Goal: Use online tool/utility: Utilize a website feature to perform a specific function

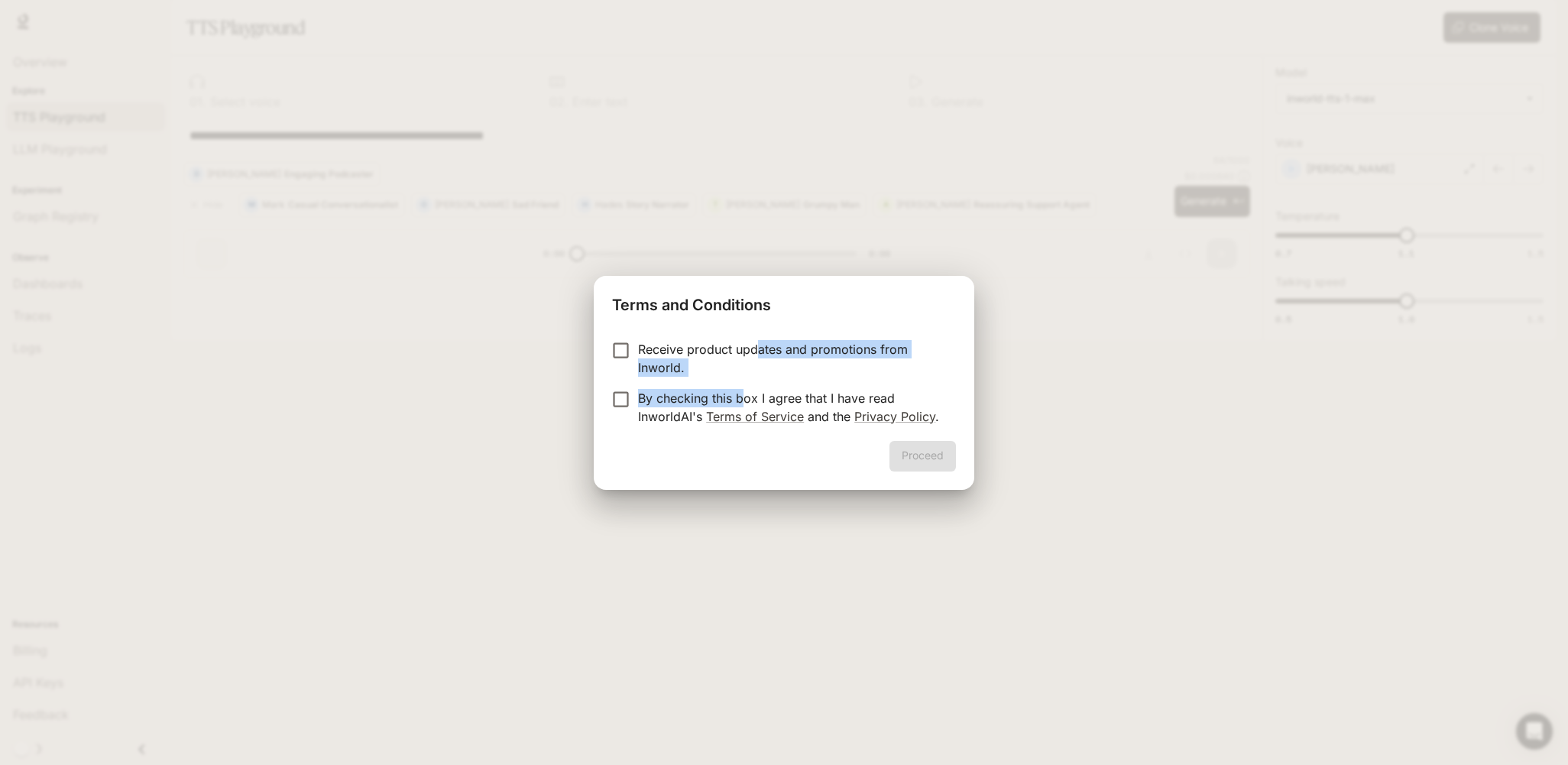
drag, startPoint x: 753, startPoint y: 352, endPoint x: 746, endPoint y: 394, distance: 42.6
click at [746, 394] on form "Receive product updates and promotions from Inworld. By checking this box I agr…" at bounding box center [784, 382] width 344 height 85
click at [737, 397] on p "By checking this box I agree that I have read InworldAI's Terms of Service and …" at bounding box center [790, 407] width 306 height 37
click at [936, 461] on button "Proceed" at bounding box center [923, 456] width 66 height 30
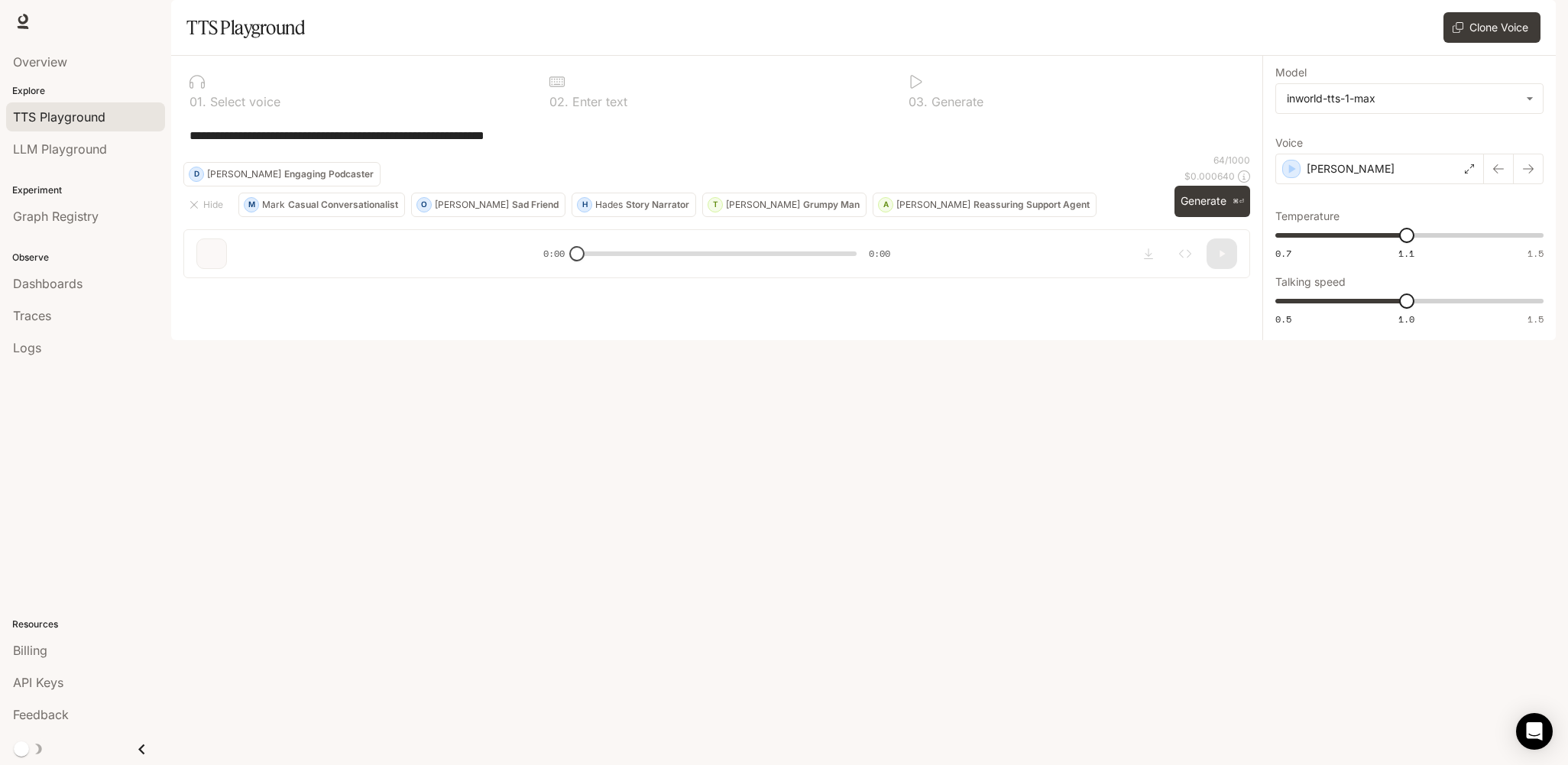
click at [264, 114] on div "0 1 . Select voice" at bounding box center [357, 91] width 348 height 46
click at [264, 108] on p "Select voice" at bounding box center [243, 102] width 74 height 12
click at [1400, 150] on body "**********" at bounding box center [784, 389] width 1568 height 777
click at [1400, 150] on div at bounding box center [784, 382] width 1568 height 765
click at [1392, 184] on div "[PERSON_NAME]" at bounding box center [1379, 168] width 208 height 30
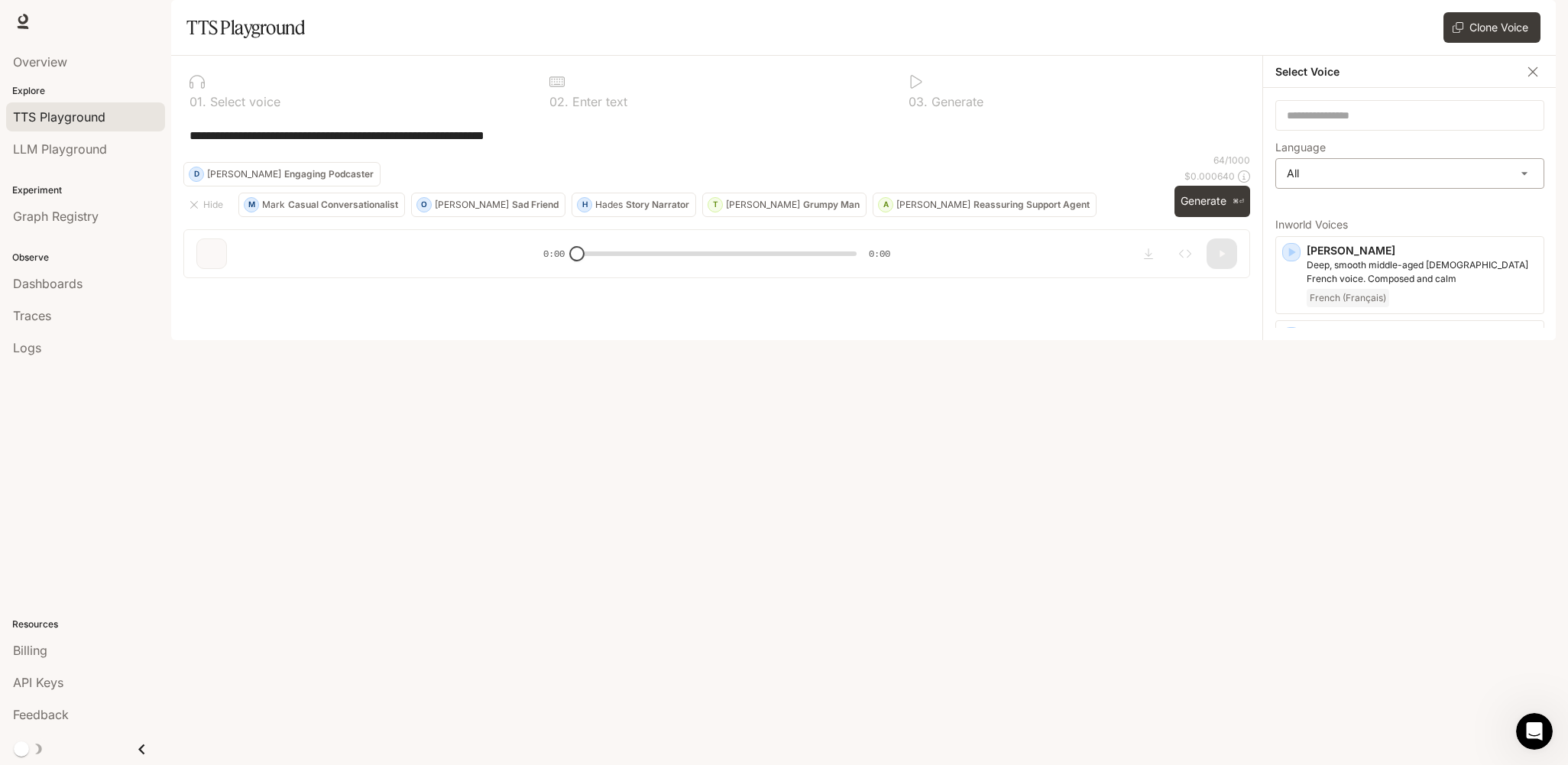
click at [1387, 213] on body "**********" at bounding box center [784, 382] width 1568 height 765
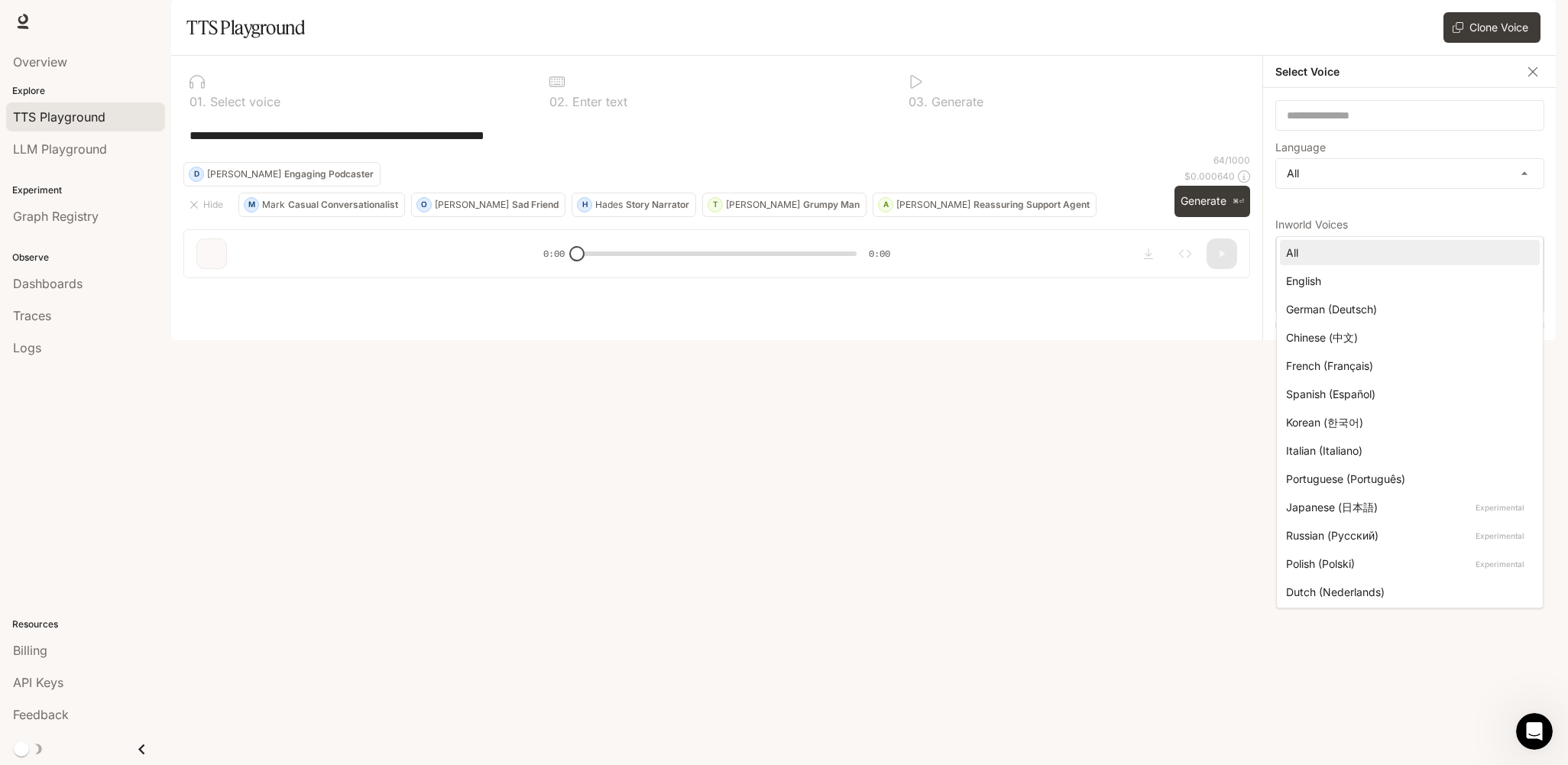
click at [1360, 288] on div "English" at bounding box center [1406, 281] width 241 height 16
type input "*****"
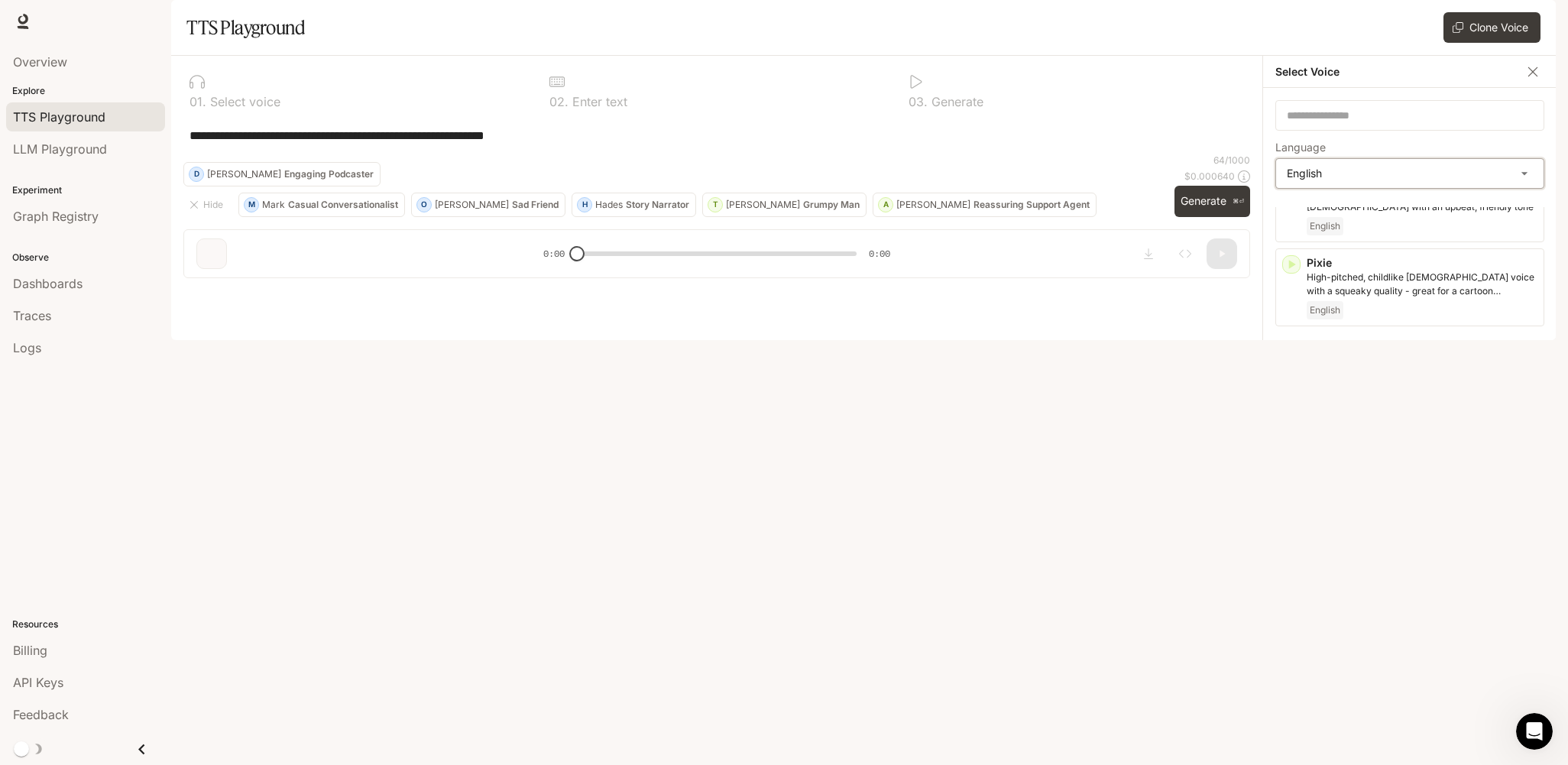
scroll to position [790, 0]
click at [1360, 123] on input "text" at bounding box center [1409, 116] width 267 height 16
type input "*******"
click at [1390, 214] on body "**********" at bounding box center [784, 382] width 1568 height 765
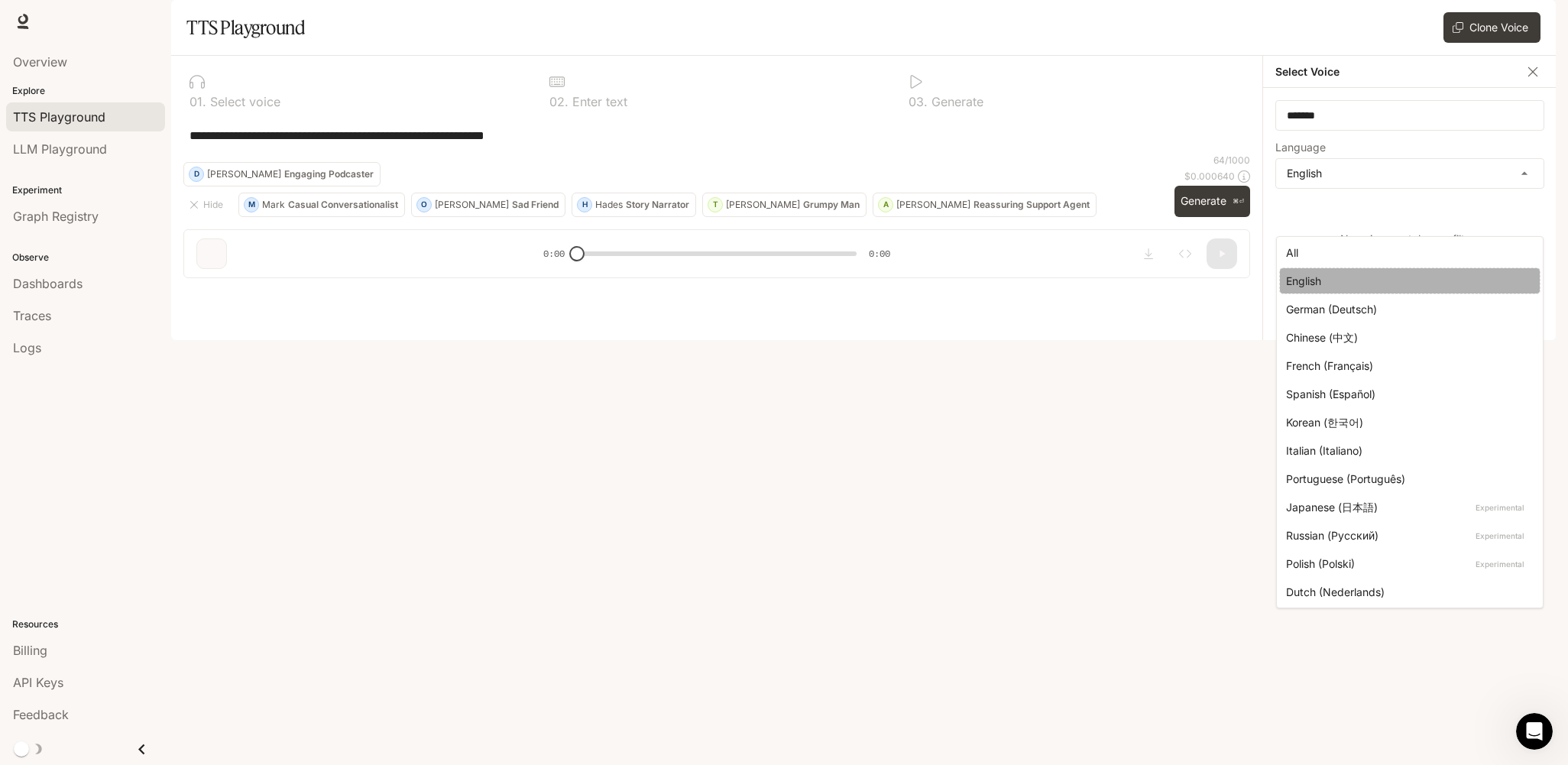
click at [1390, 281] on div "English" at bounding box center [1406, 281] width 241 height 16
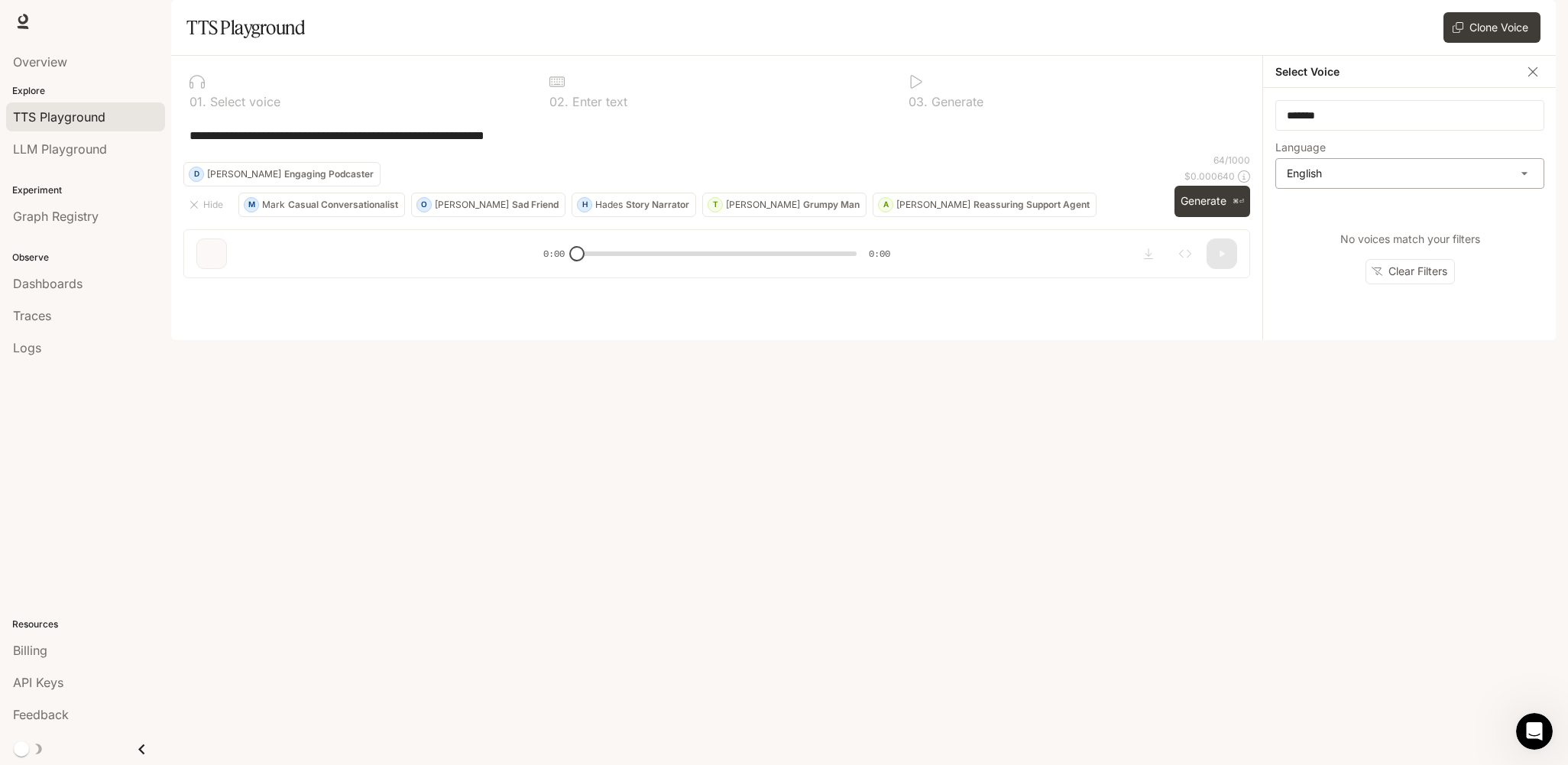
click at [1422, 211] on body "**********" at bounding box center [784, 382] width 1568 height 765
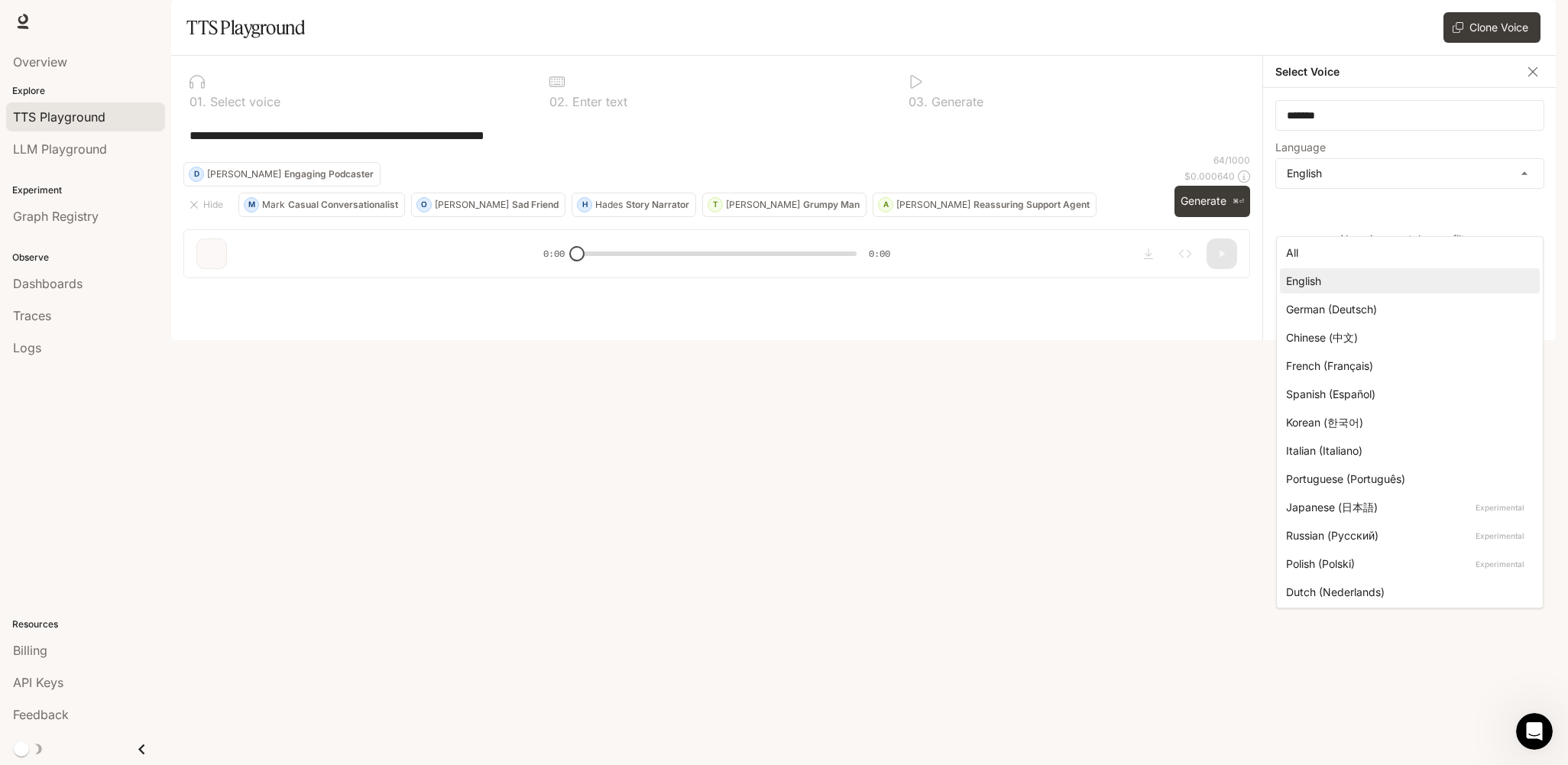
click at [1444, 206] on div at bounding box center [784, 382] width 1568 height 765
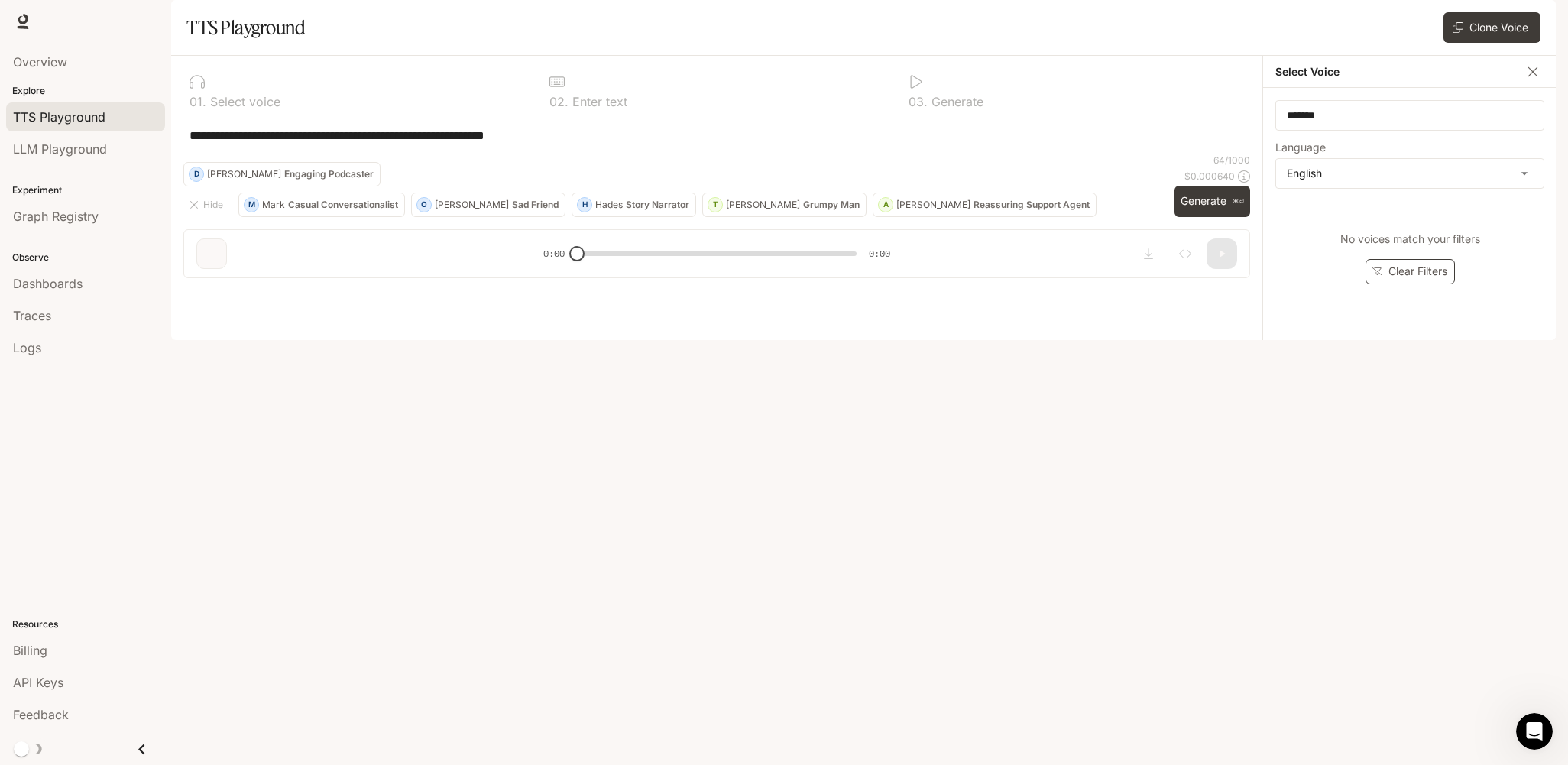
click at [1428, 284] on button "Clear Filters" at bounding box center [1410, 271] width 90 height 25
click at [1366, 131] on div "​" at bounding box center [1409, 115] width 269 height 30
type input "*"
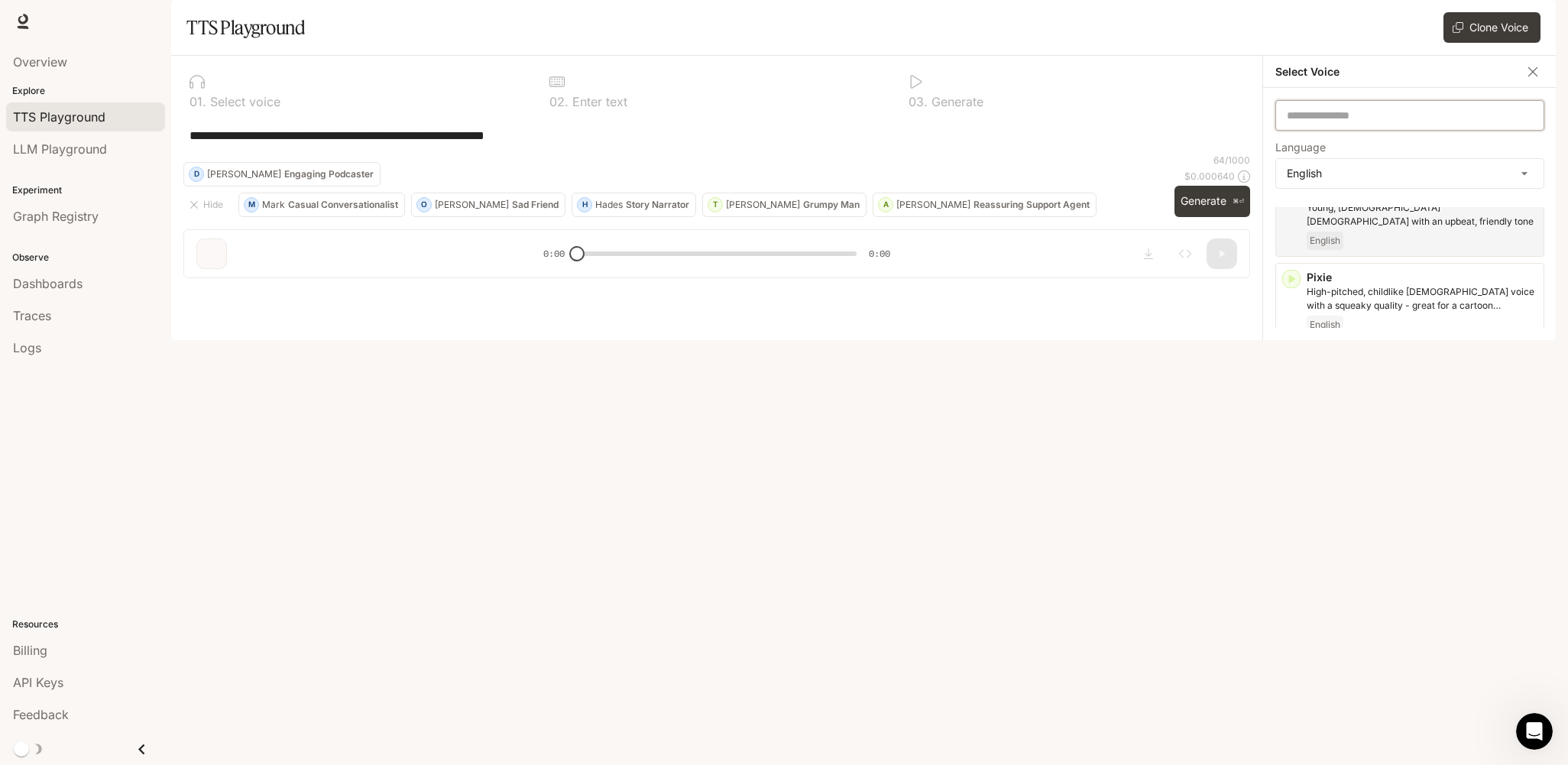
scroll to position [790, 0]
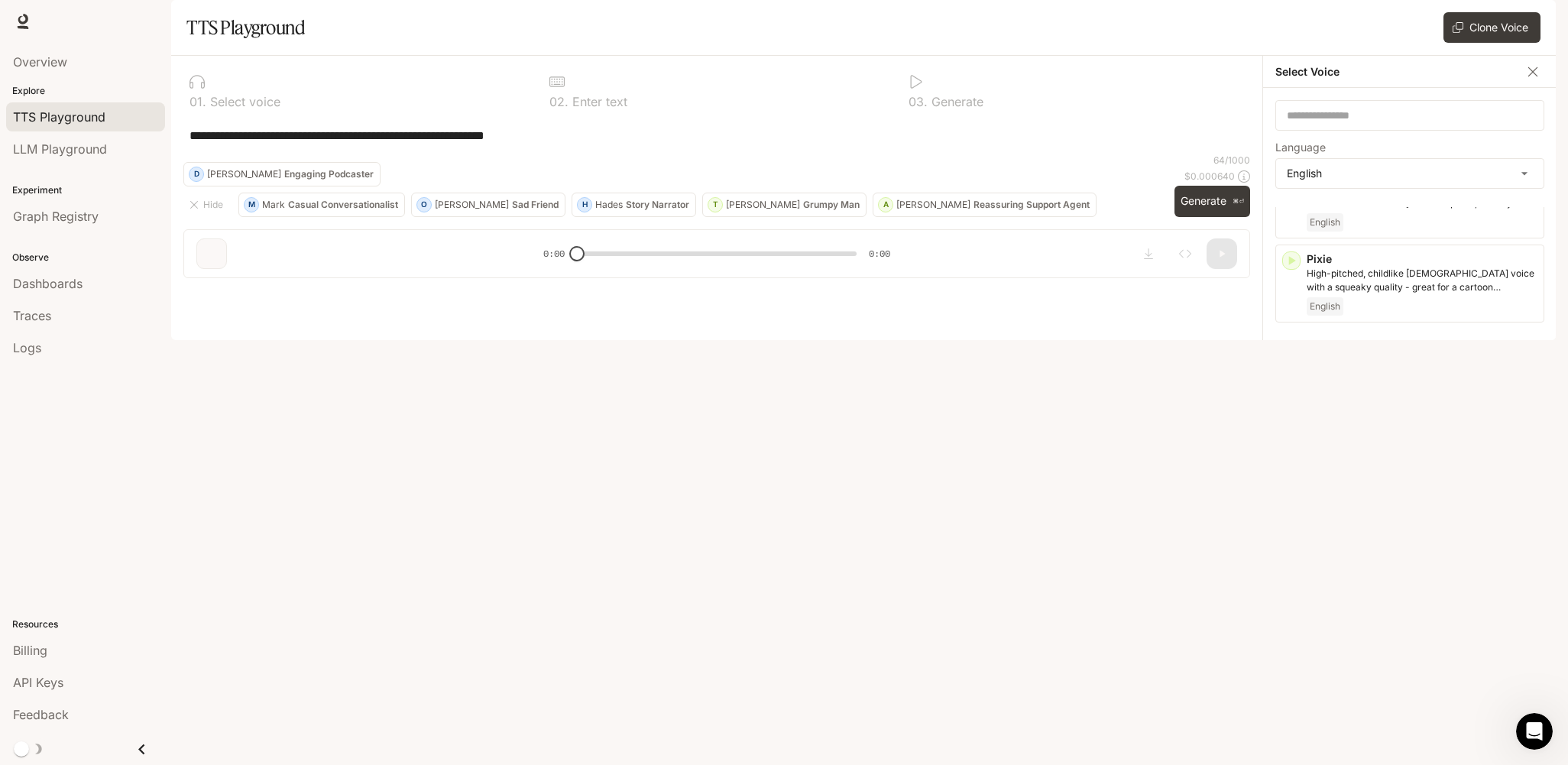
click at [1399, 400] on div "English" at bounding box center [1422, 390] width 231 height 18
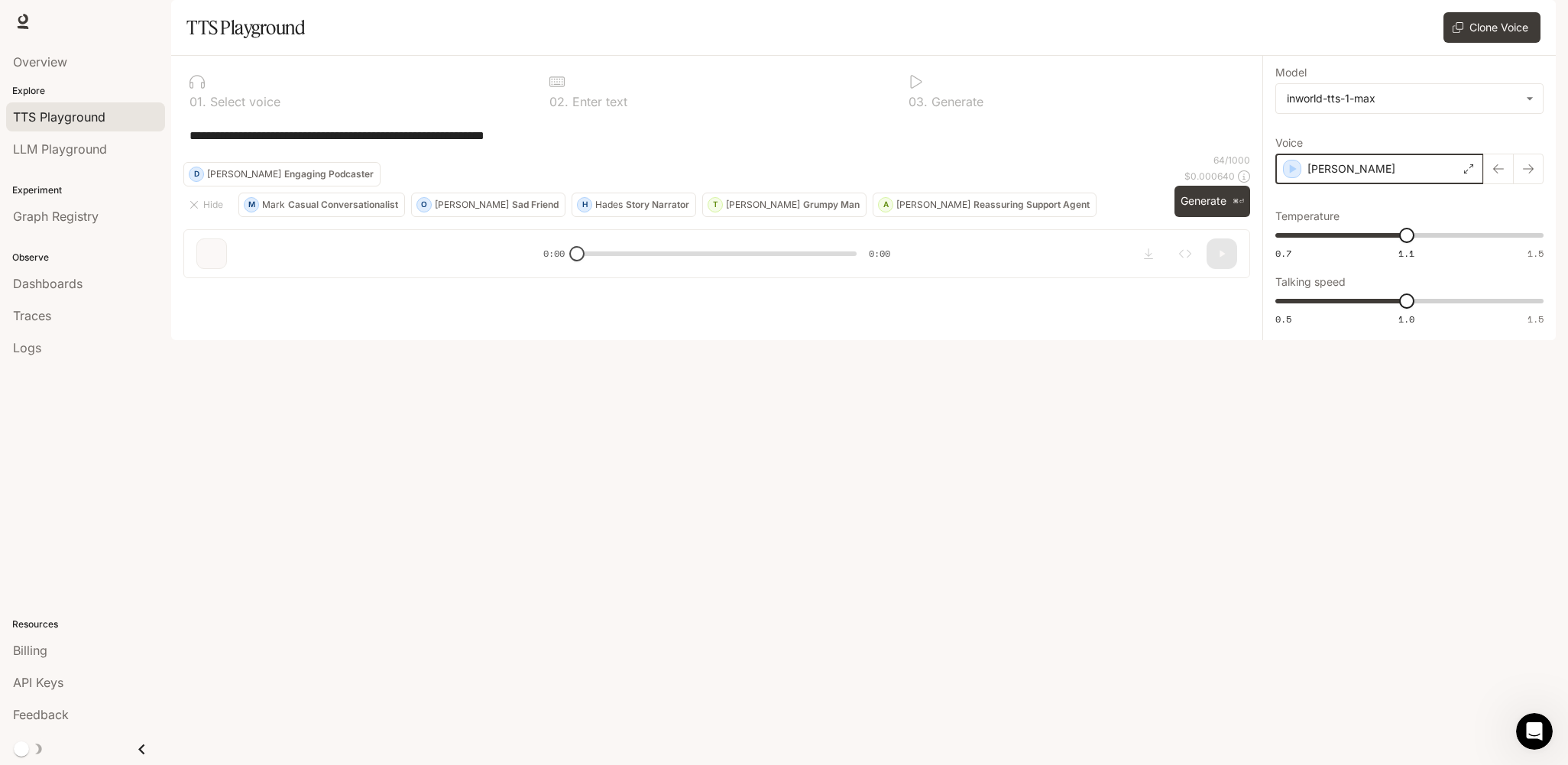
click at [1294, 177] on icon "button" at bounding box center [1293, 169] width 16 height 16
click at [1055, 153] on div "**********" at bounding box center [717, 135] width 1067 height 37
click at [1321, 177] on p "[PERSON_NAME]" at bounding box center [1350, 169] width 88 height 16
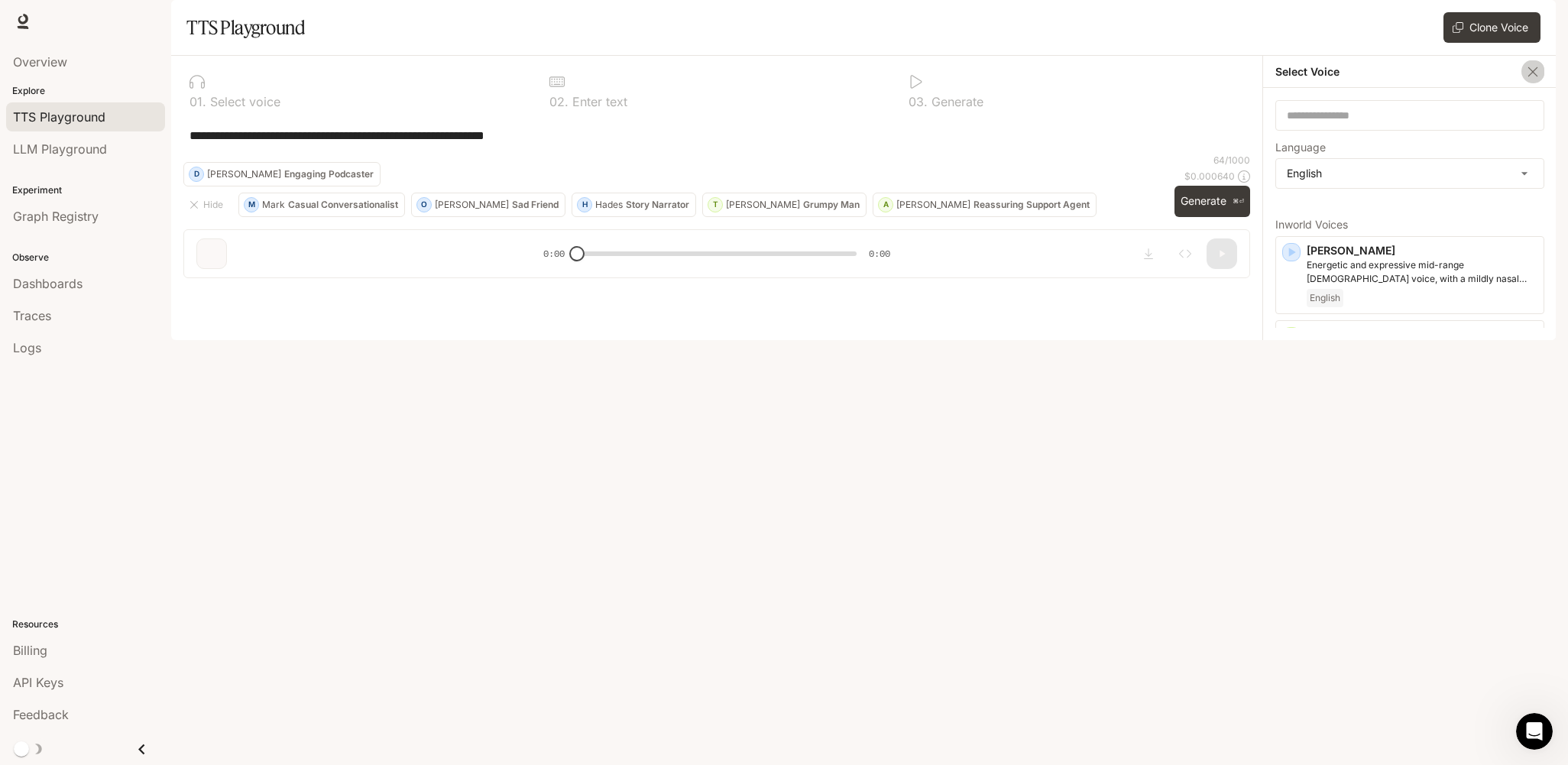
click at [1531, 84] on button "button" at bounding box center [1532, 71] width 23 height 23
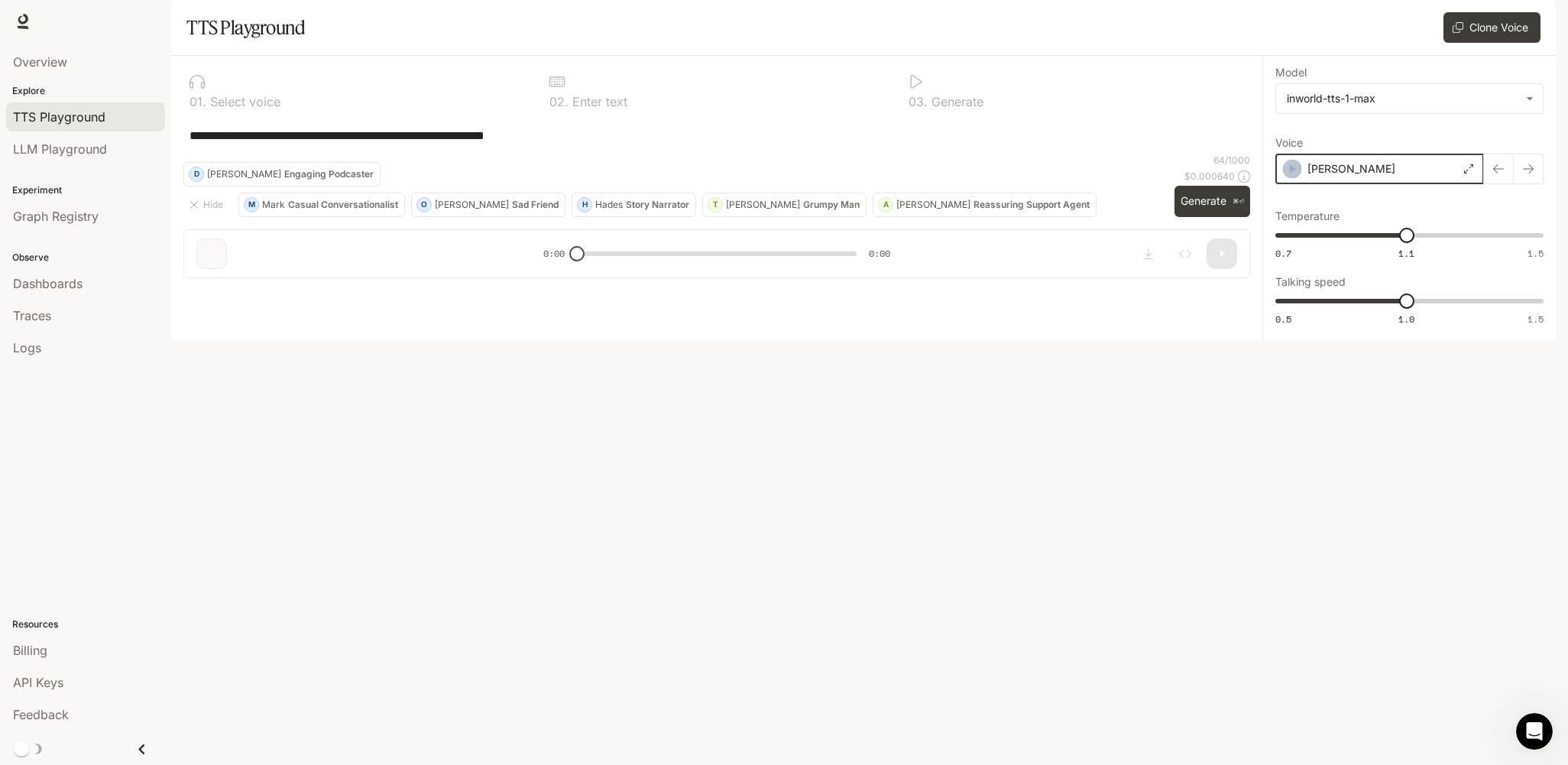
click at [1294, 177] on icon "button" at bounding box center [1293, 169] width 16 height 16
click at [374, 179] on p "Engaging Podcaster" at bounding box center [328, 174] width 90 height 10
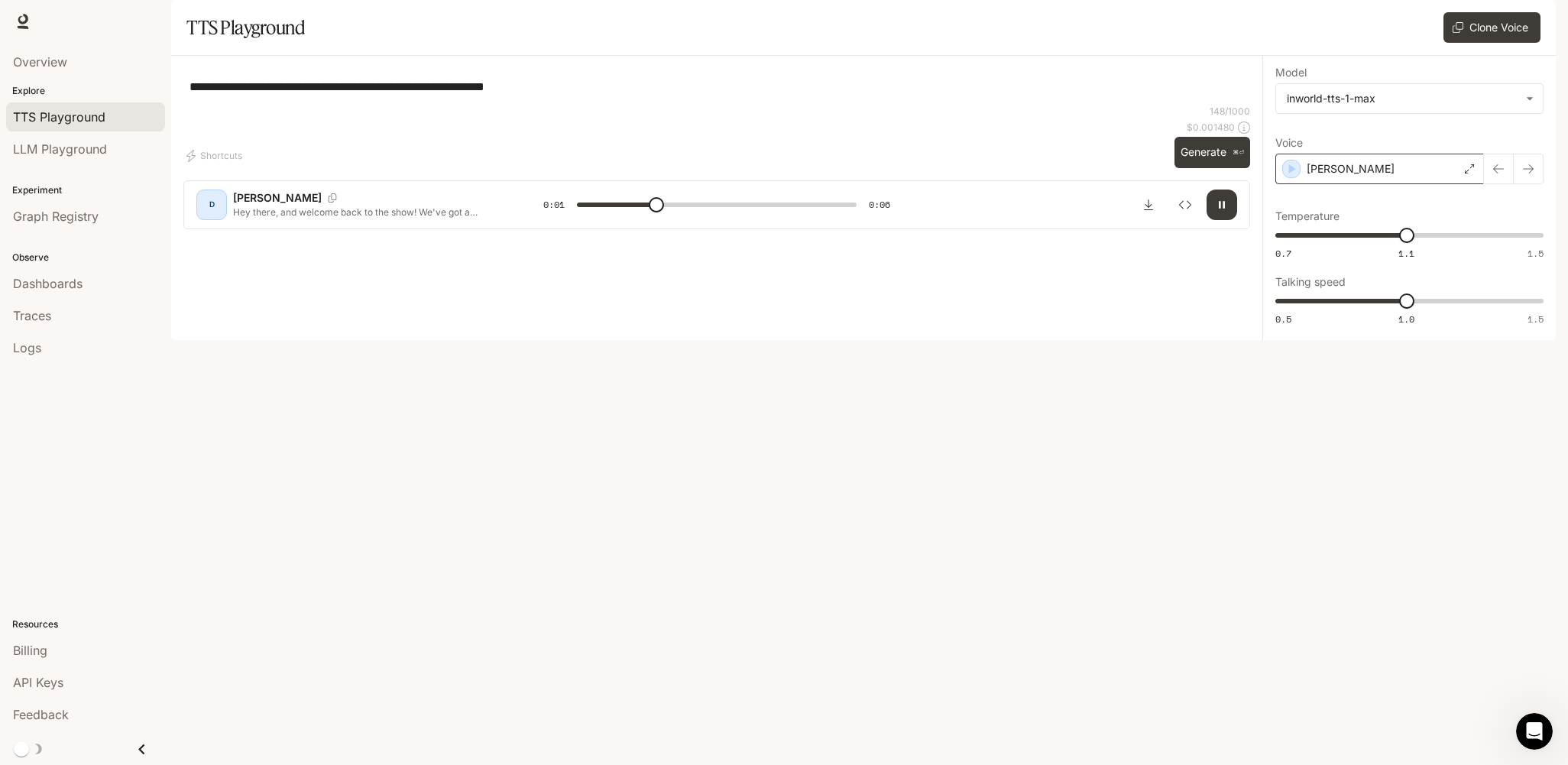
click at [1357, 184] on div "[PERSON_NAME]" at bounding box center [1379, 168] width 208 height 30
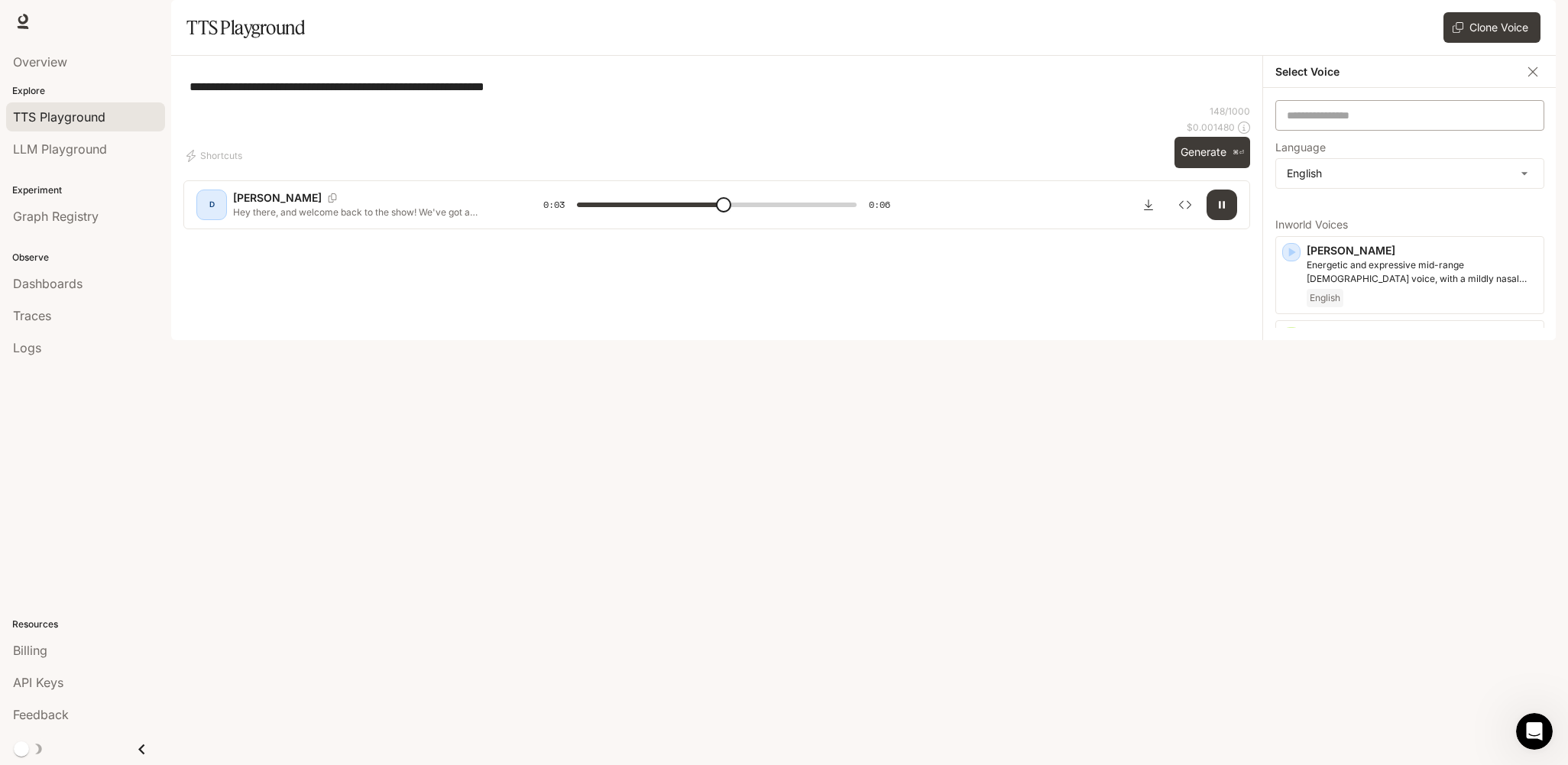
click at [1336, 131] on div "​" at bounding box center [1409, 115] width 269 height 30
type input "*"
type input "***"
click at [1422, 308] on div "English" at bounding box center [1422, 298] width 231 height 18
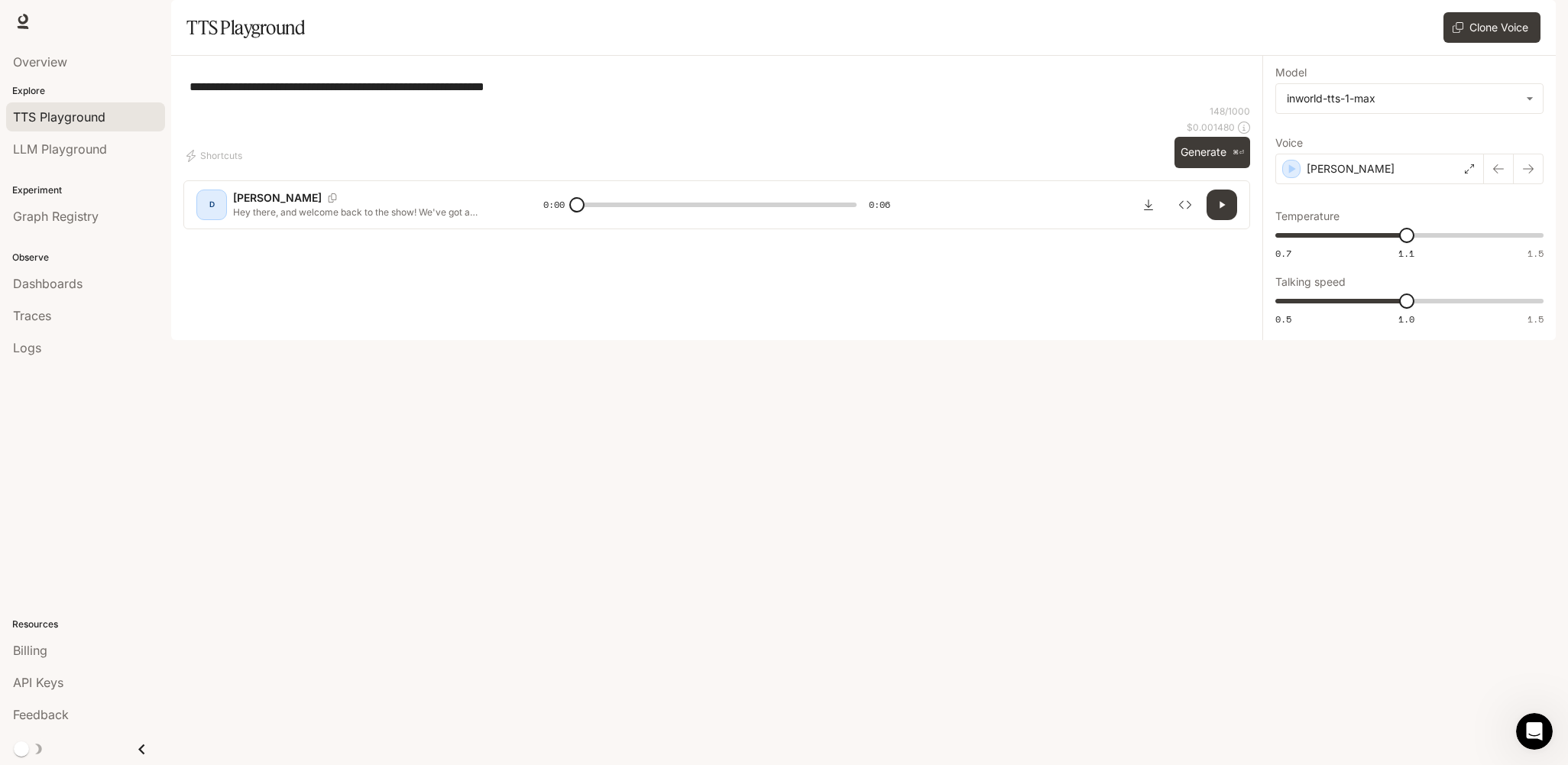
click at [448, 219] on p "Hey there, and welcome back to the show! We've got a fascinating episode lined …" at bounding box center [370, 212] width 274 height 13
click at [1291, 177] on icon "button" at bounding box center [1293, 169] width 16 height 16
click at [1222, 168] on button "Generate ⌘⏎" at bounding box center [1212, 152] width 76 height 31
click at [1358, 184] on div "[PERSON_NAME]" at bounding box center [1379, 168] width 208 height 30
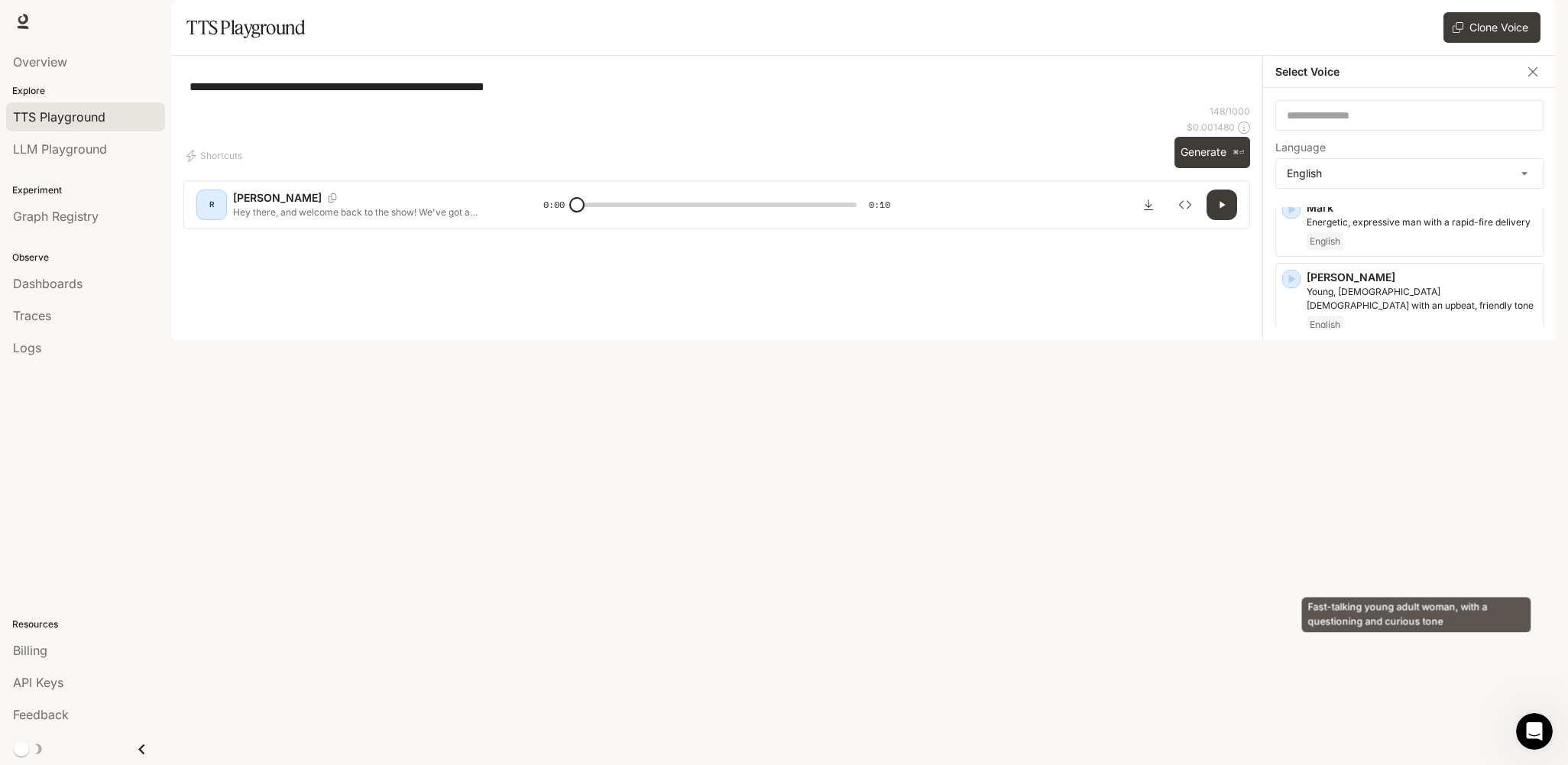
scroll to position [680, 0]
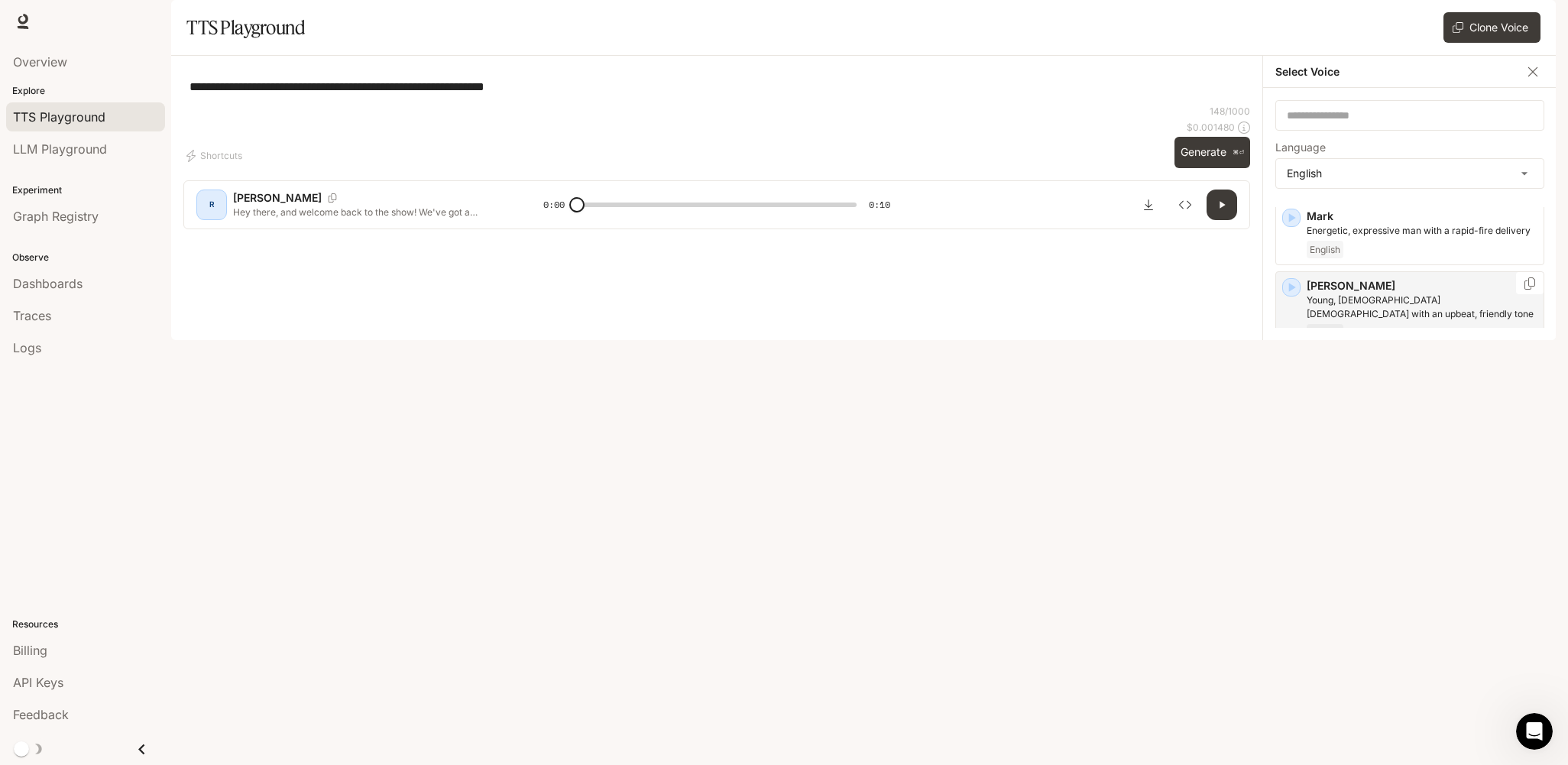
click at [1434, 342] on div "English" at bounding box center [1422, 333] width 231 height 18
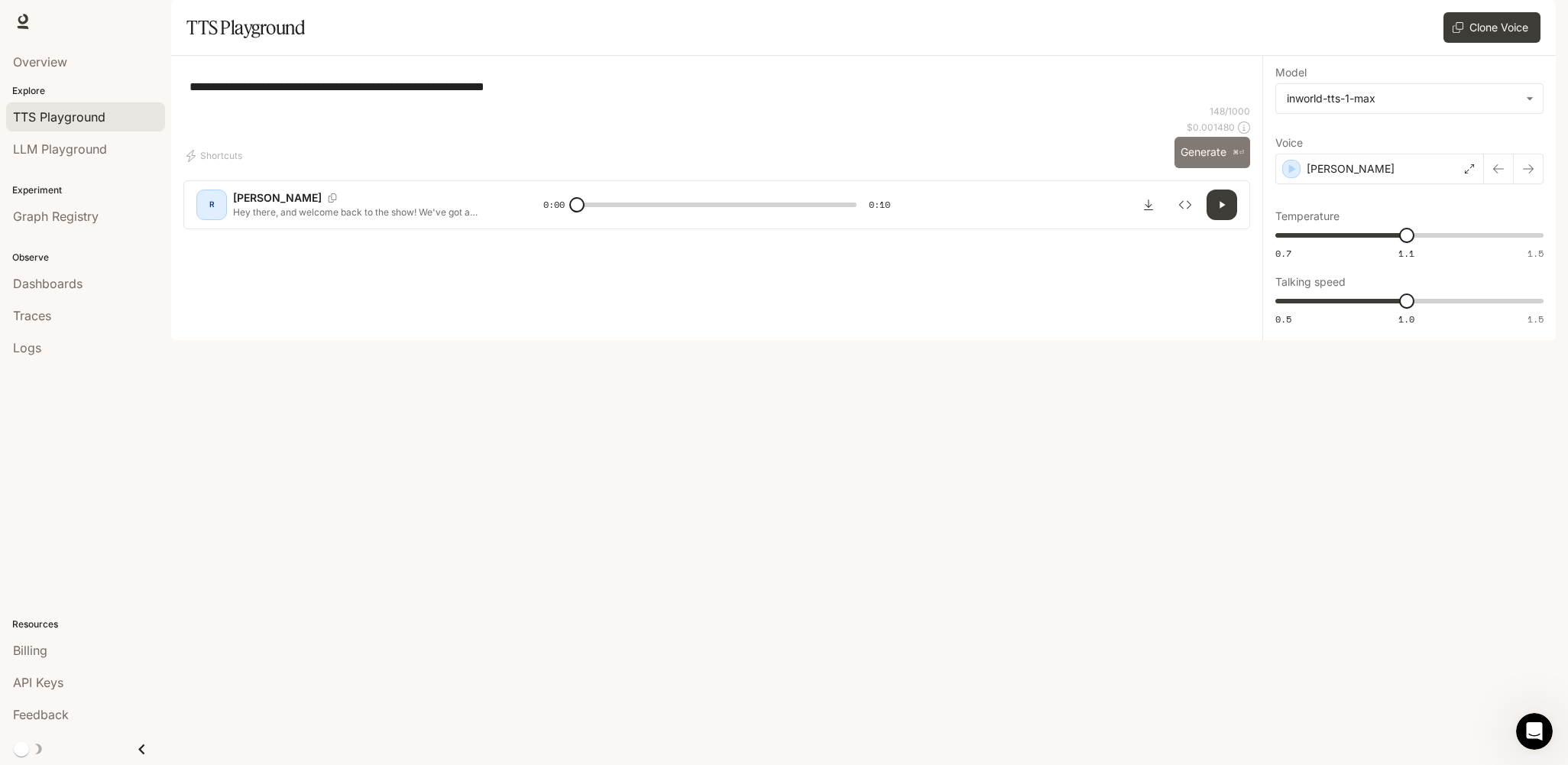
click at [1206, 168] on button "Generate ⌘⏎" at bounding box center [1212, 152] width 76 height 31
click at [1423, 184] on div "[PERSON_NAME]" at bounding box center [1379, 168] width 208 height 30
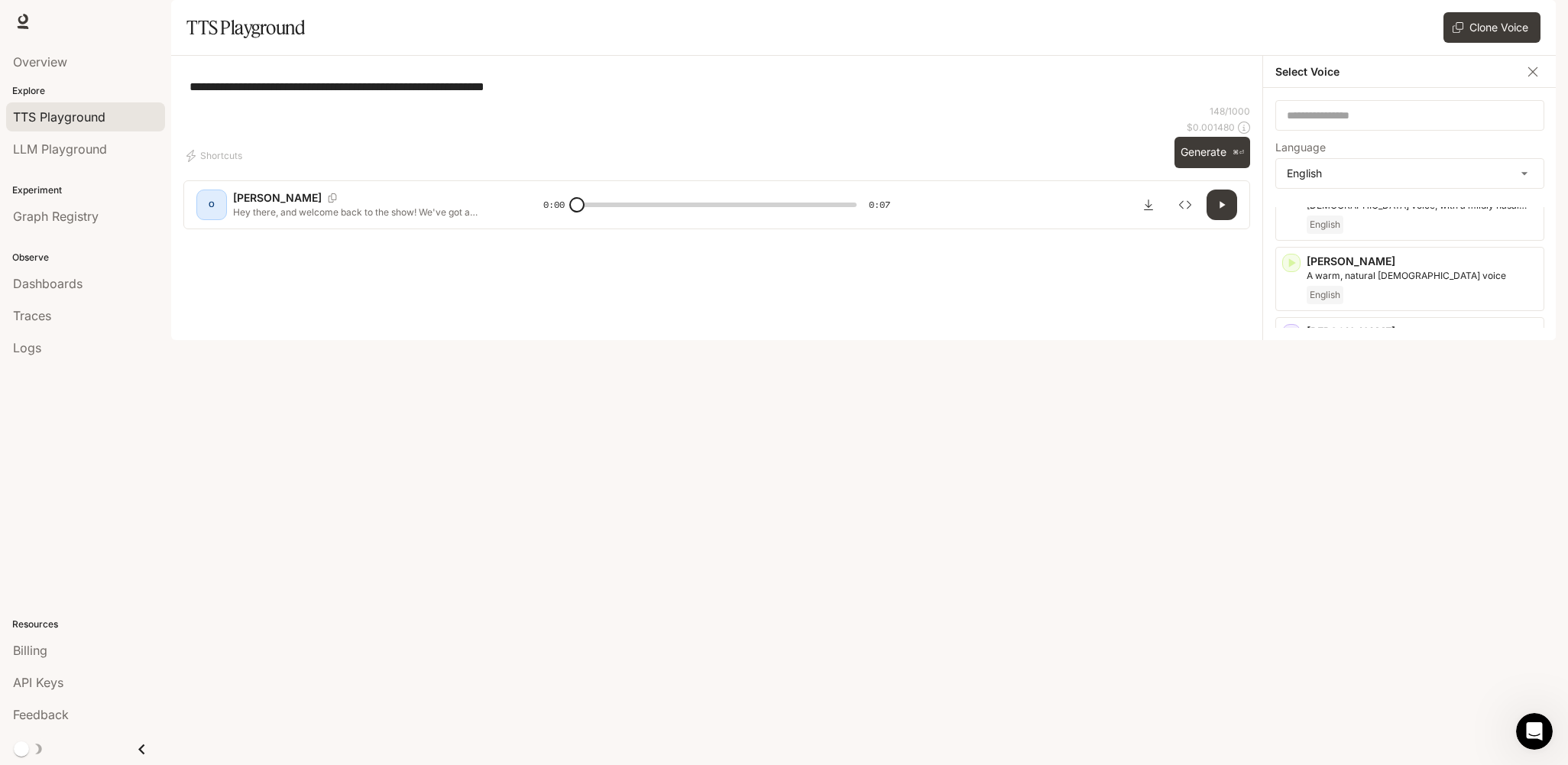
scroll to position [79, 0]
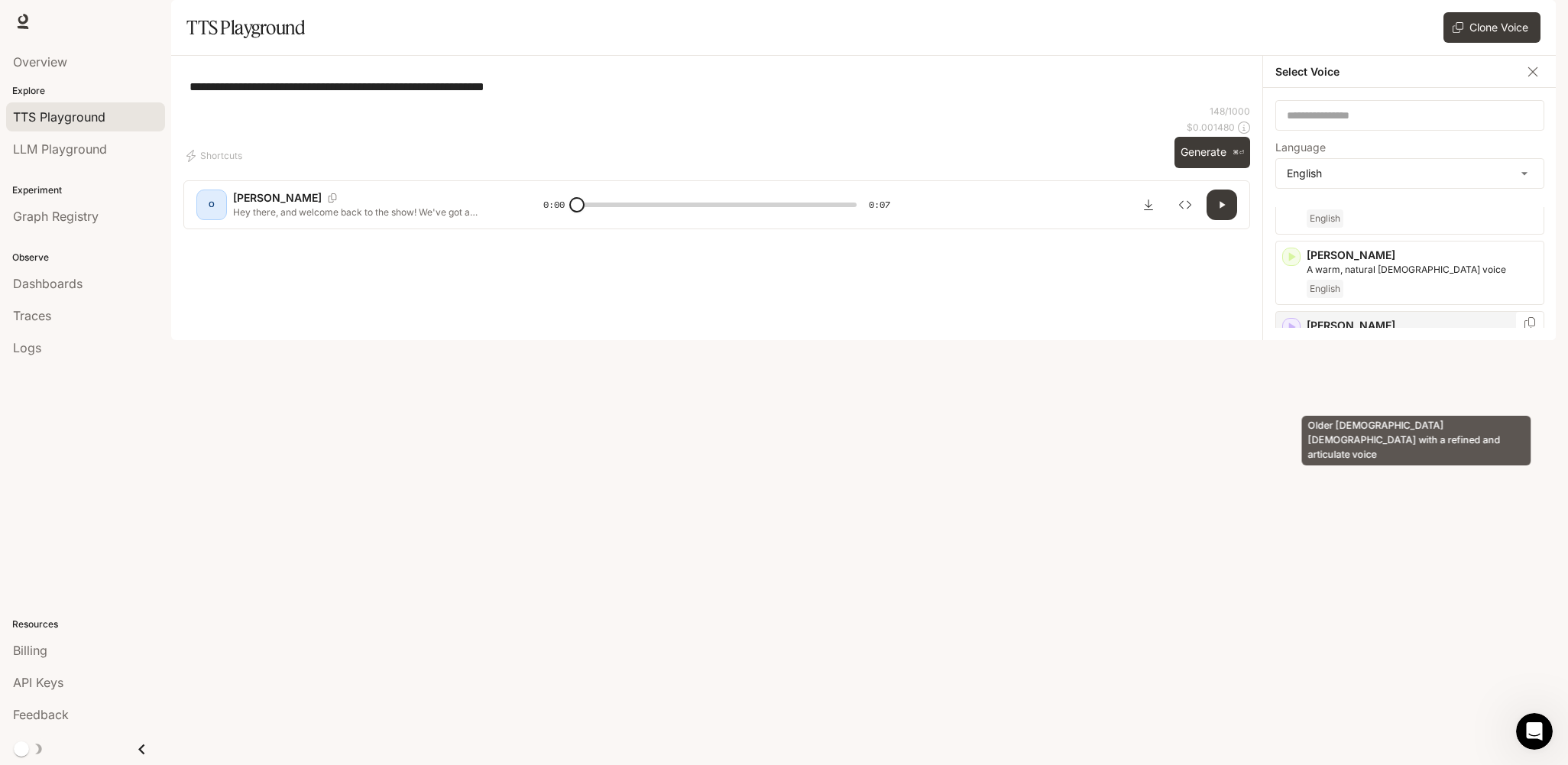
click at [1443, 361] on p "Older [DEMOGRAPHIC_DATA] [DEMOGRAPHIC_DATA] with a refined and articulate voice" at bounding box center [1422, 347] width 231 height 28
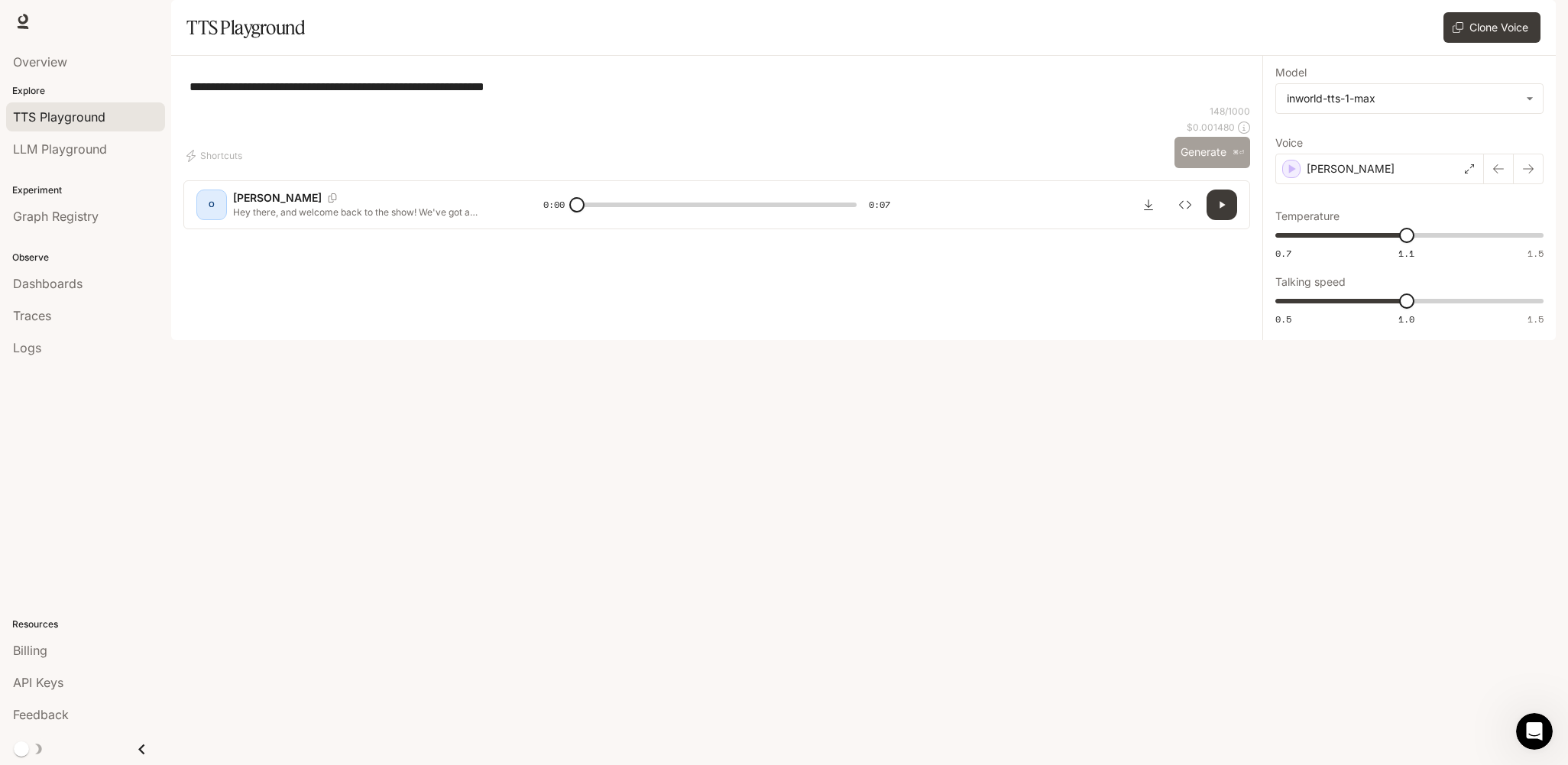
click at [1204, 168] on button "Generate ⌘⏎" at bounding box center [1212, 152] width 76 height 31
click at [1432, 184] on div "[PERSON_NAME]" at bounding box center [1379, 168] width 208 height 30
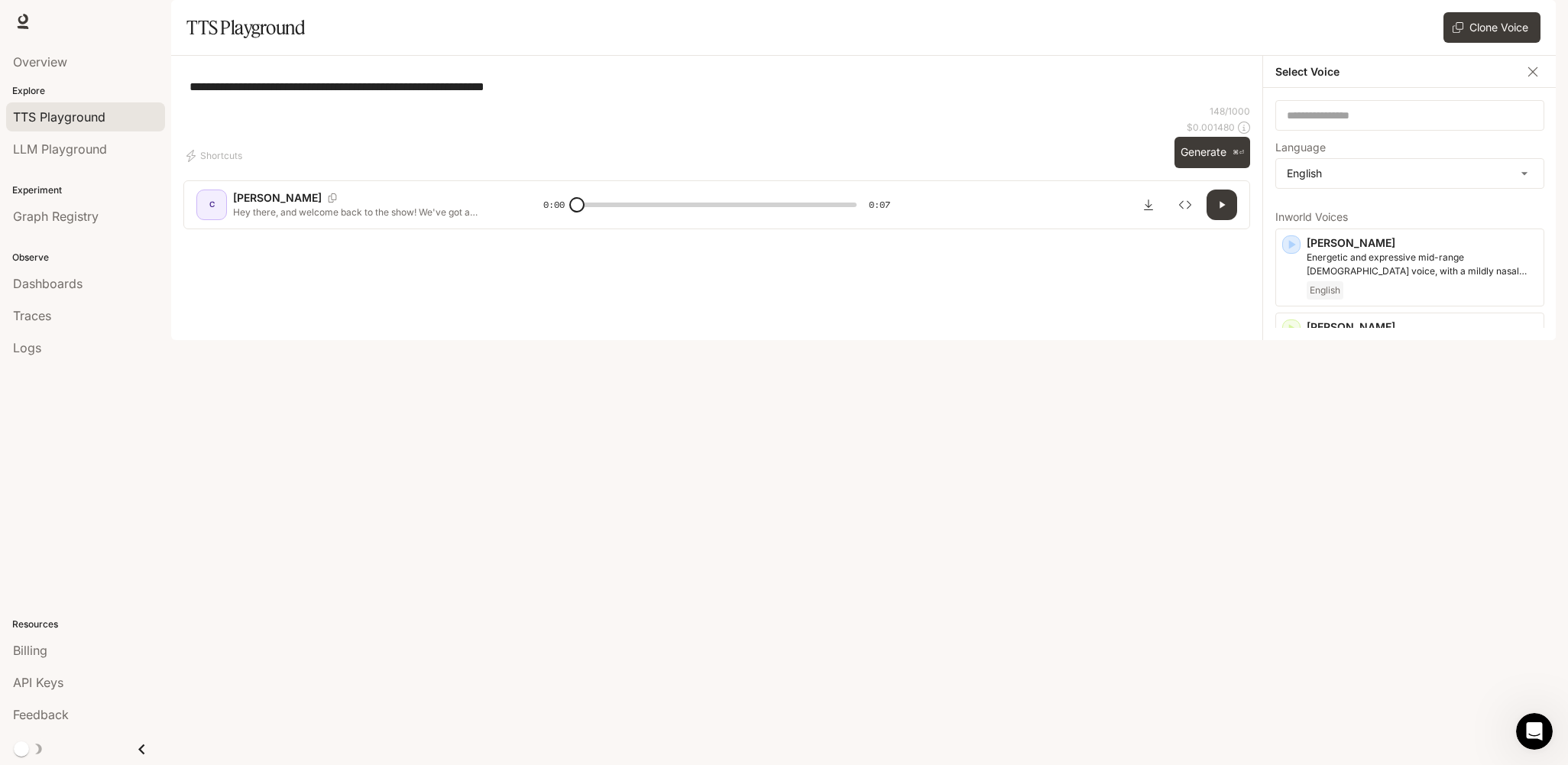
scroll to position [0, 0]
click at [1434, 356] on p "A warm, natural [DEMOGRAPHIC_DATA] voice" at bounding box center [1422, 349] width 231 height 14
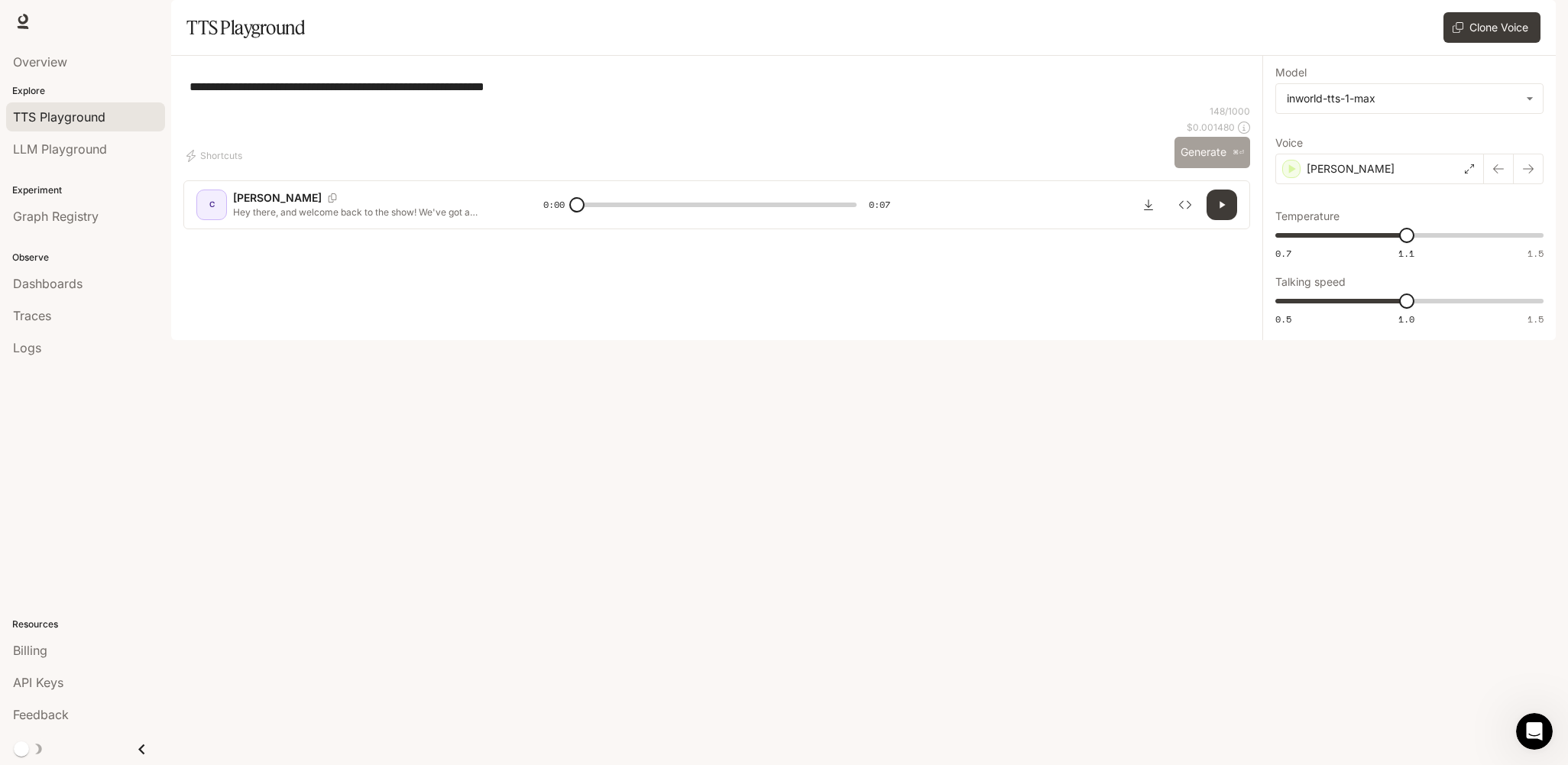
click at [1204, 168] on button "Generate ⌘⏎" at bounding box center [1212, 152] width 76 height 31
click at [1366, 184] on div "[PERSON_NAME]" at bounding box center [1379, 168] width 208 height 30
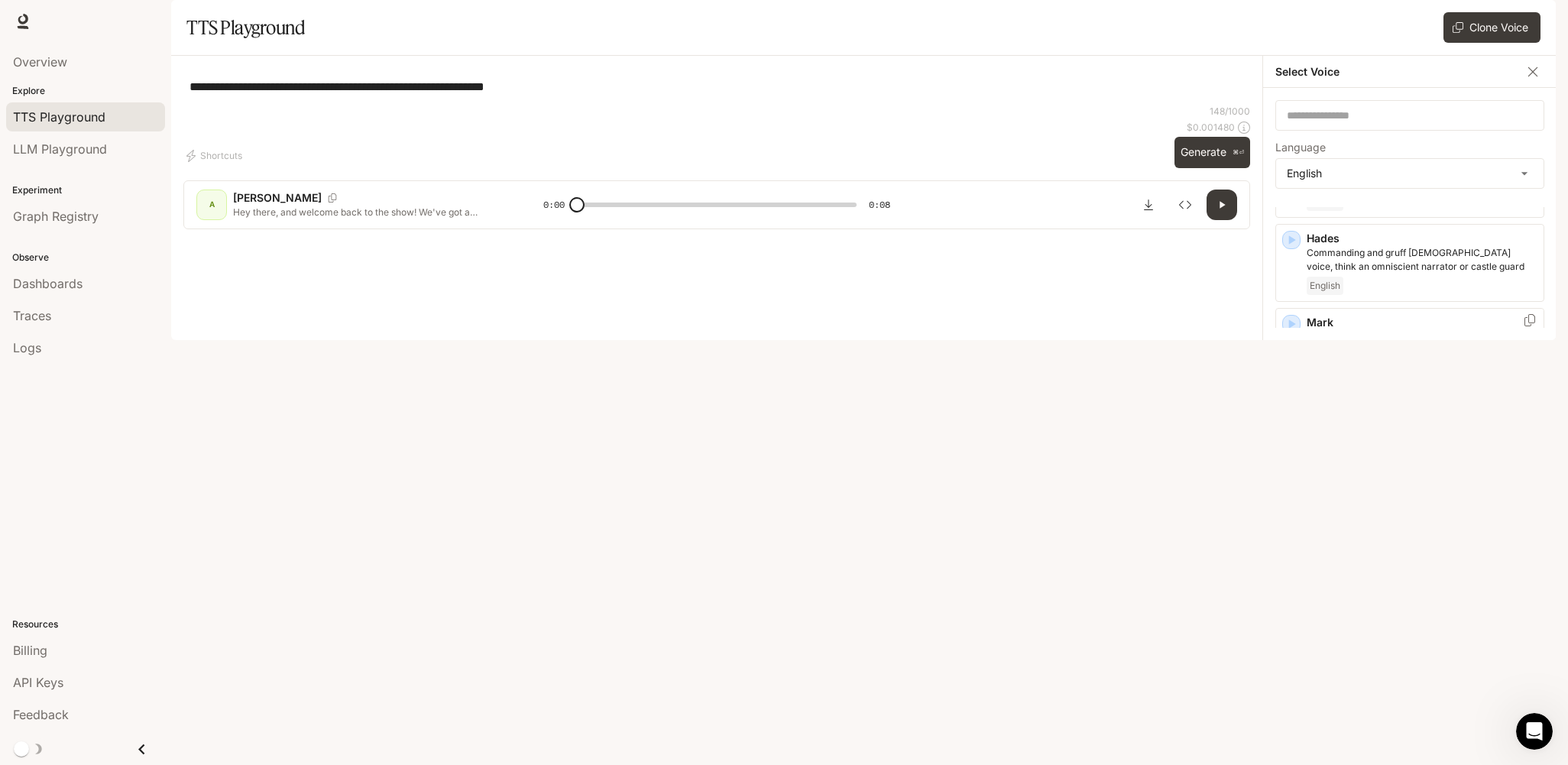
scroll to position [790, 0]
click at [1396, 682] on p "Wendy" at bounding box center [1422, 680] width 231 height 16
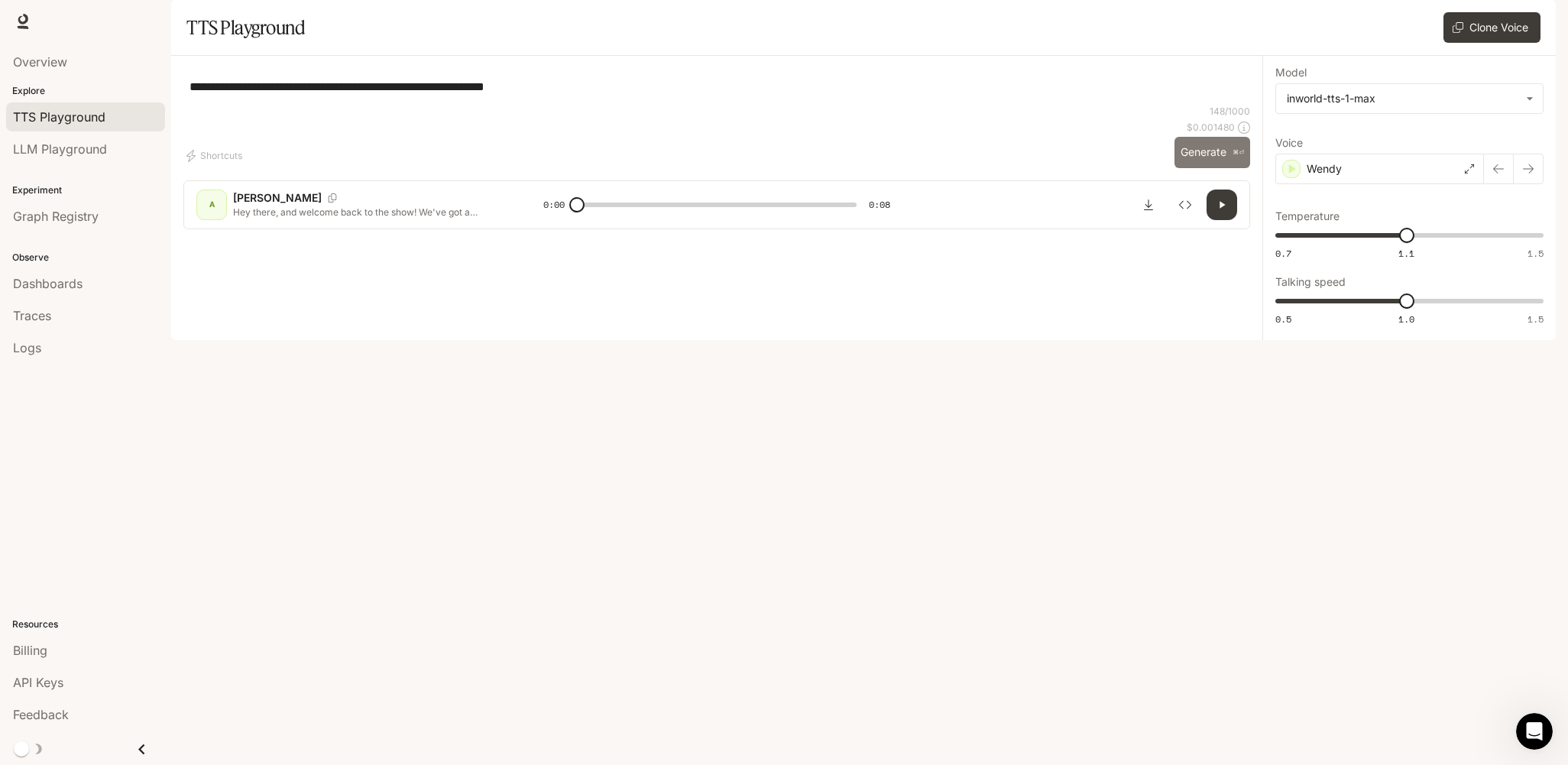
click at [1220, 168] on button "Generate ⌘⏎" at bounding box center [1212, 152] width 76 height 31
type input "*"
click at [1477, 43] on button "Clone Voice" at bounding box center [1491, 27] width 97 height 30
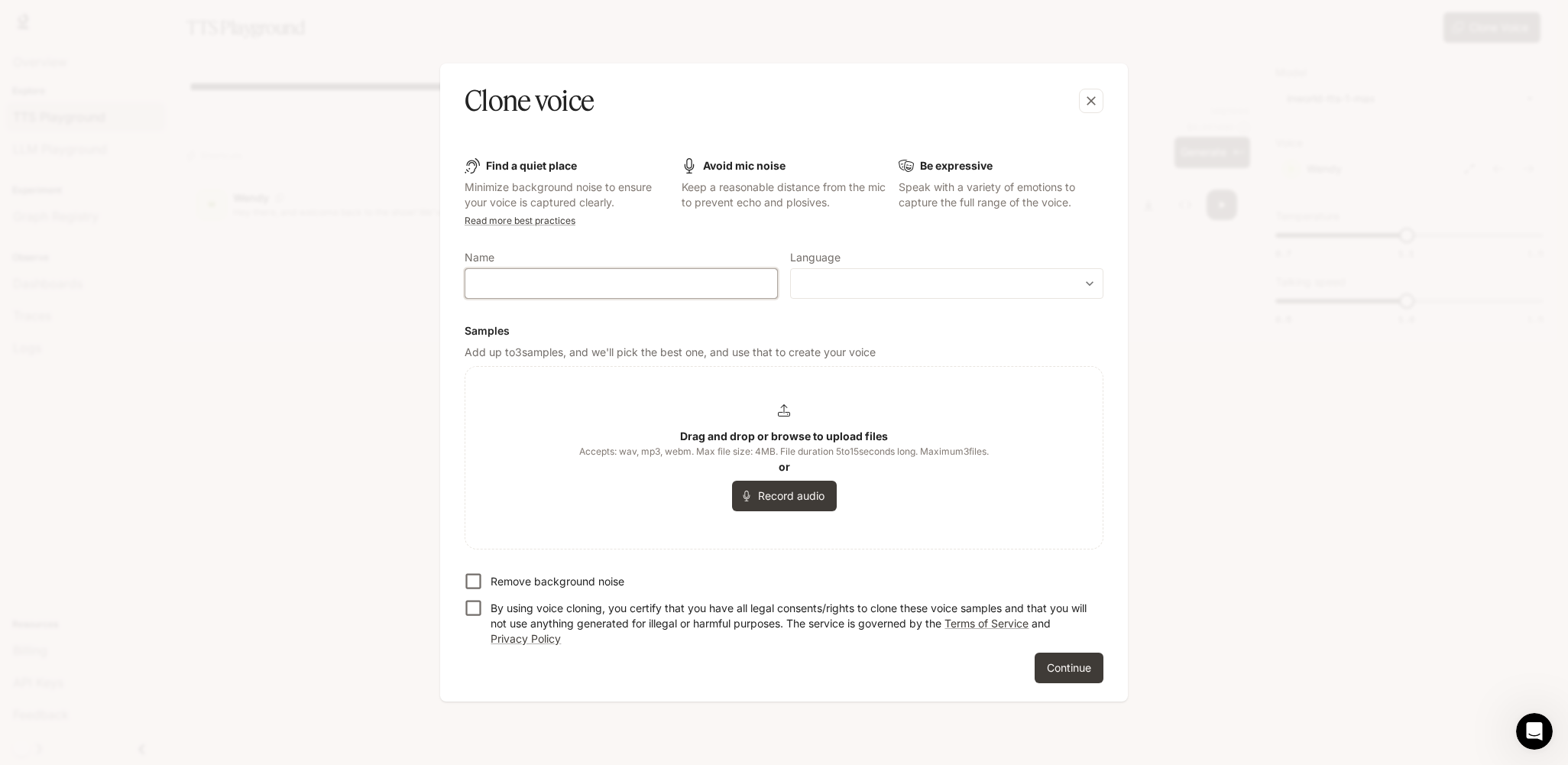
click at [657, 289] on input "text" at bounding box center [621, 284] width 312 height 16
click at [913, 296] on div "​ ​" at bounding box center [947, 283] width 314 height 30
drag, startPoint x: 1071, startPoint y: 295, endPoint x: 1085, endPoint y: 290, distance: 14.9
click at [1073, 295] on div "​ ​" at bounding box center [947, 283] width 314 height 30
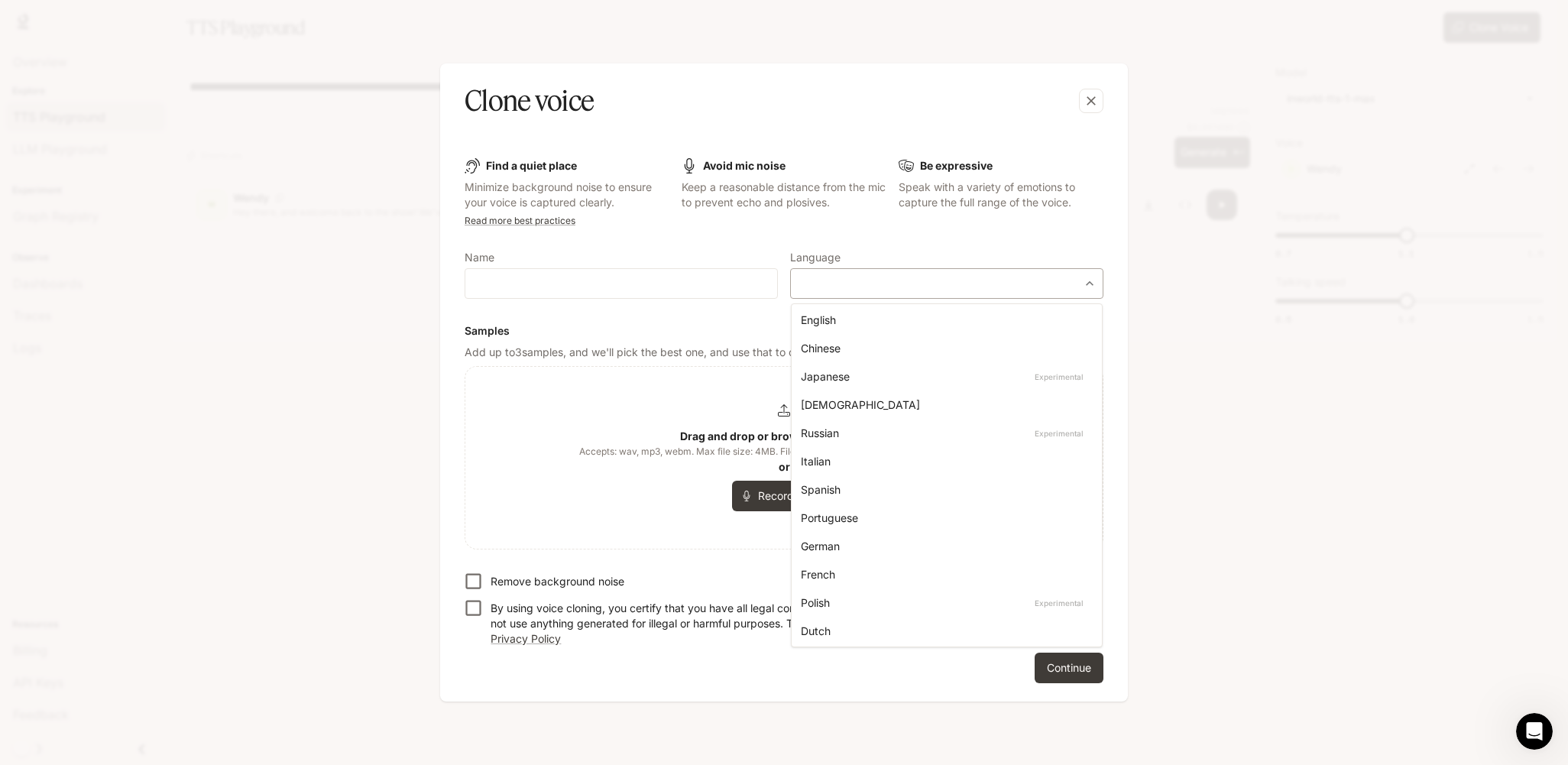
click at [1089, 286] on body "**********" at bounding box center [784, 382] width 1568 height 765
click at [1263, 287] on div at bounding box center [784, 382] width 1568 height 765
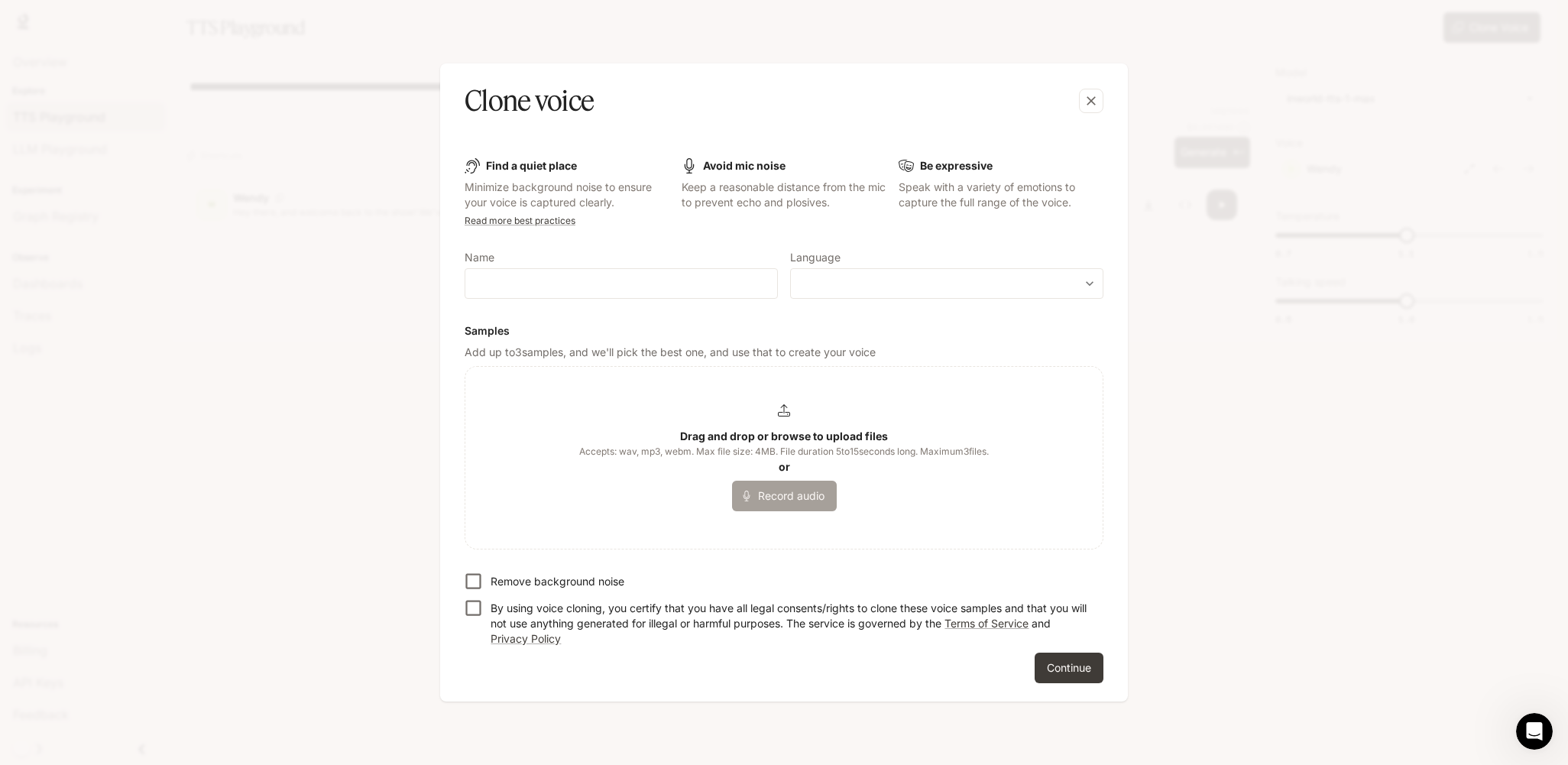
click at [789, 495] on button "Record audio" at bounding box center [784, 496] width 105 height 30
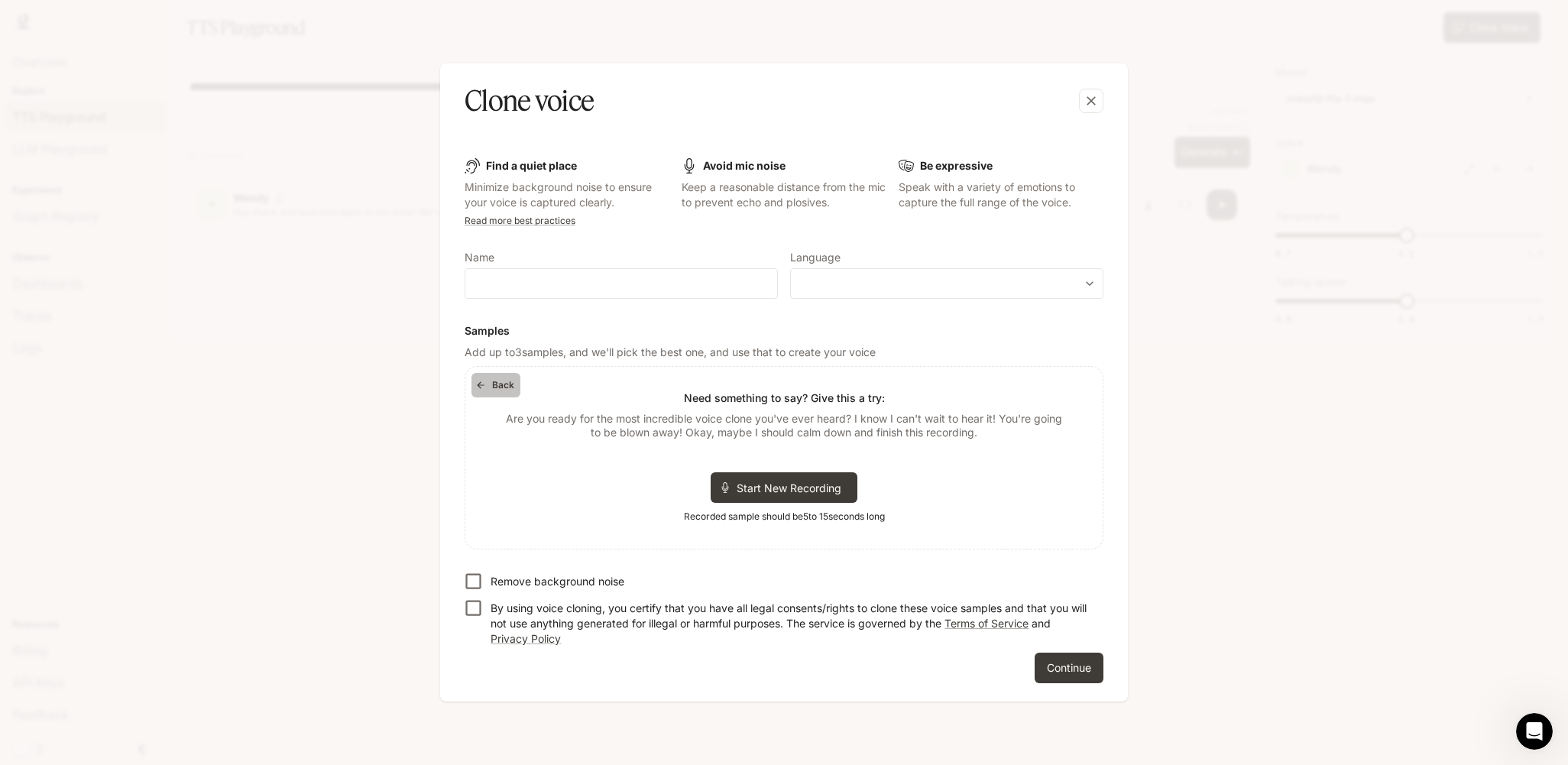
click at [482, 383] on icon "button" at bounding box center [481, 385] width 10 height 10
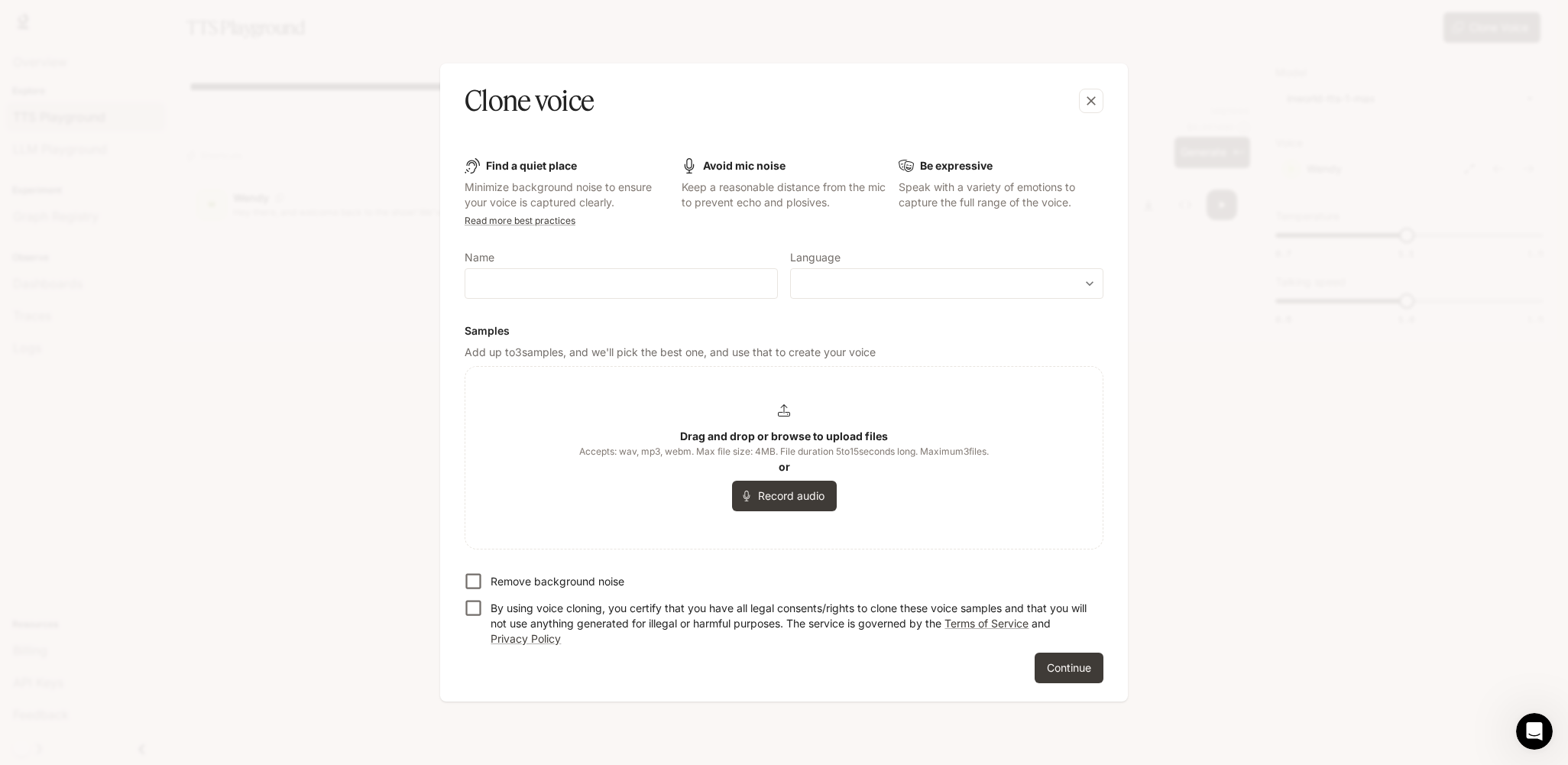
click at [645, 489] on div "Drag and drop or browse to upload files Accepts: wav, mp3, webm. Max file size:…" at bounding box center [784, 457] width 409 height 107
